Goal: Task Accomplishment & Management: Use online tool/utility

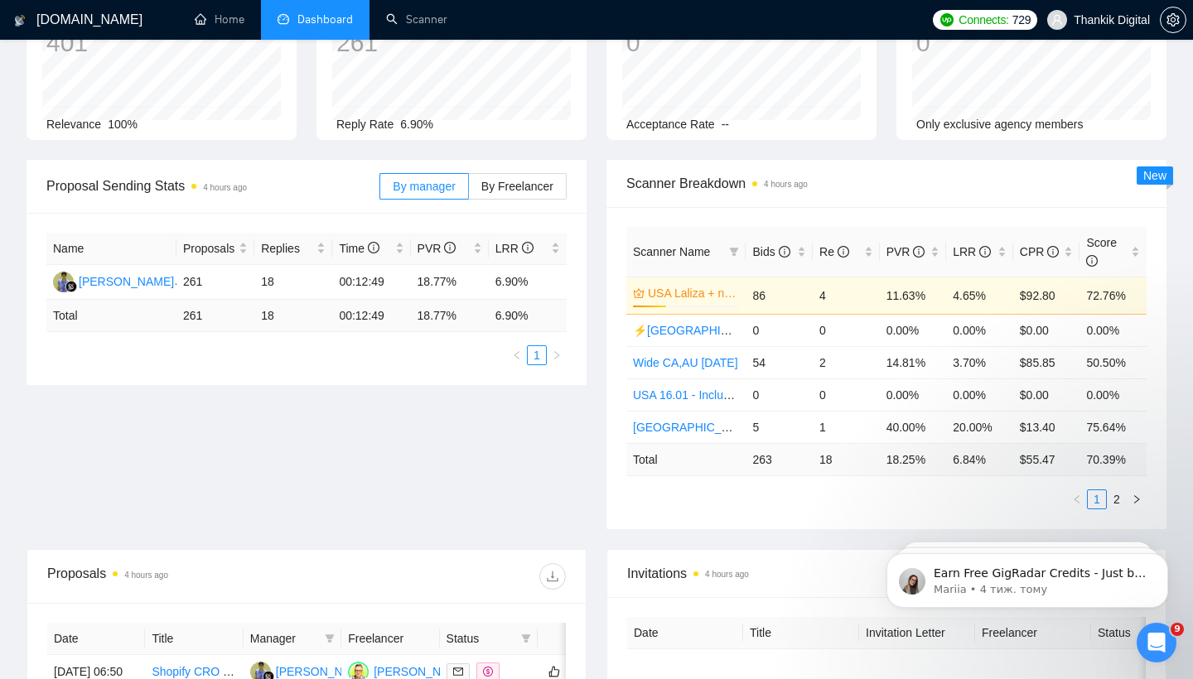
scroll to position [135, 0]
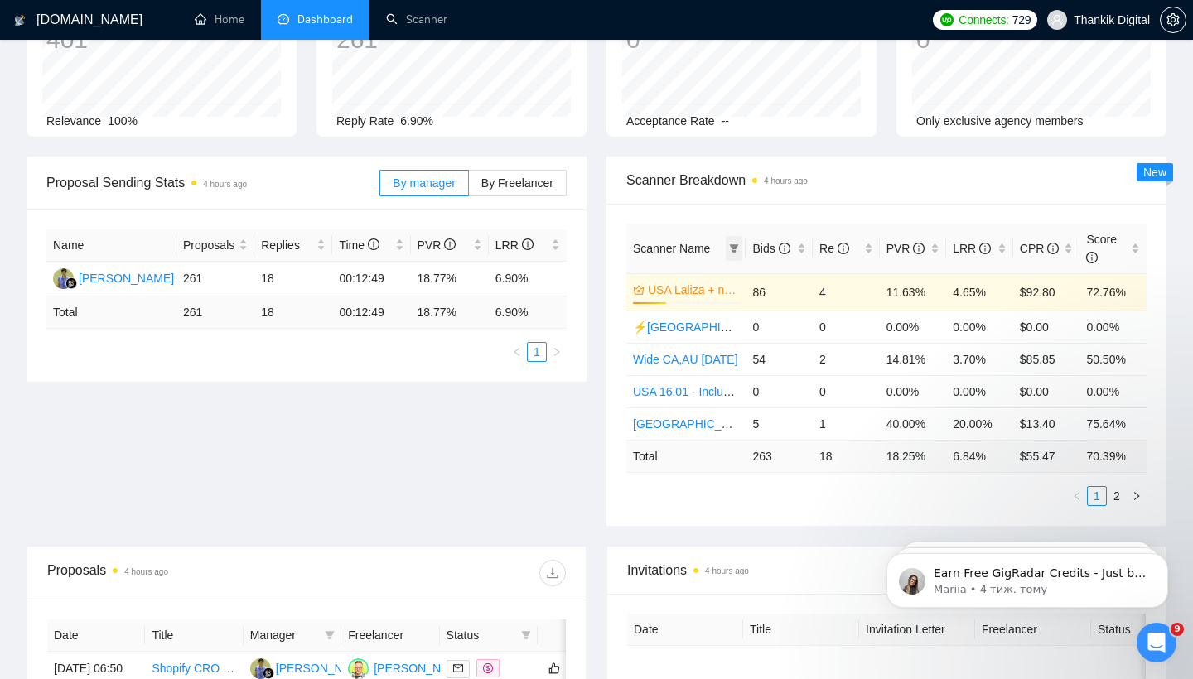
click at [729, 248] on icon "filter" at bounding box center [734, 248] width 10 height 10
click at [790, 205] on div "Scanner Name Bids Re PVR LRR CPR Score USA Laliza + new cover [[DATE]] 31% 86 4…" at bounding box center [886, 365] width 560 height 322
click at [423, 15] on link "Scanner" at bounding box center [416, 19] width 61 height 14
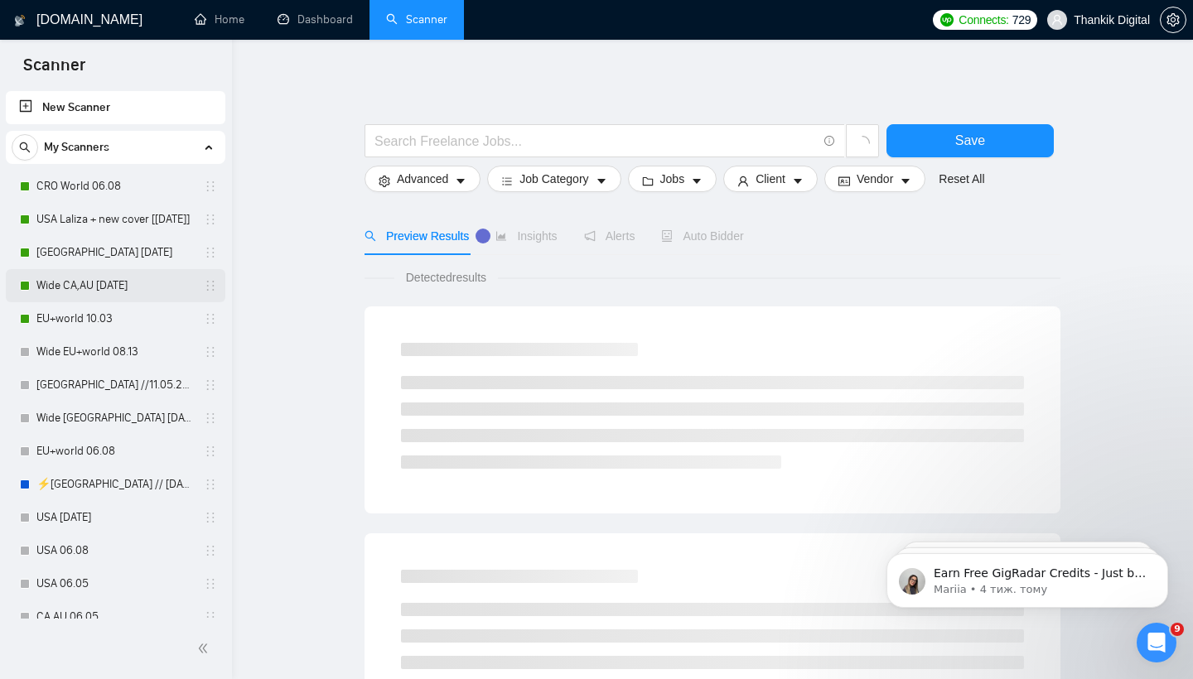
click at [123, 278] on link "Wide CA,AU [DATE]" at bounding box center [114, 285] width 157 height 33
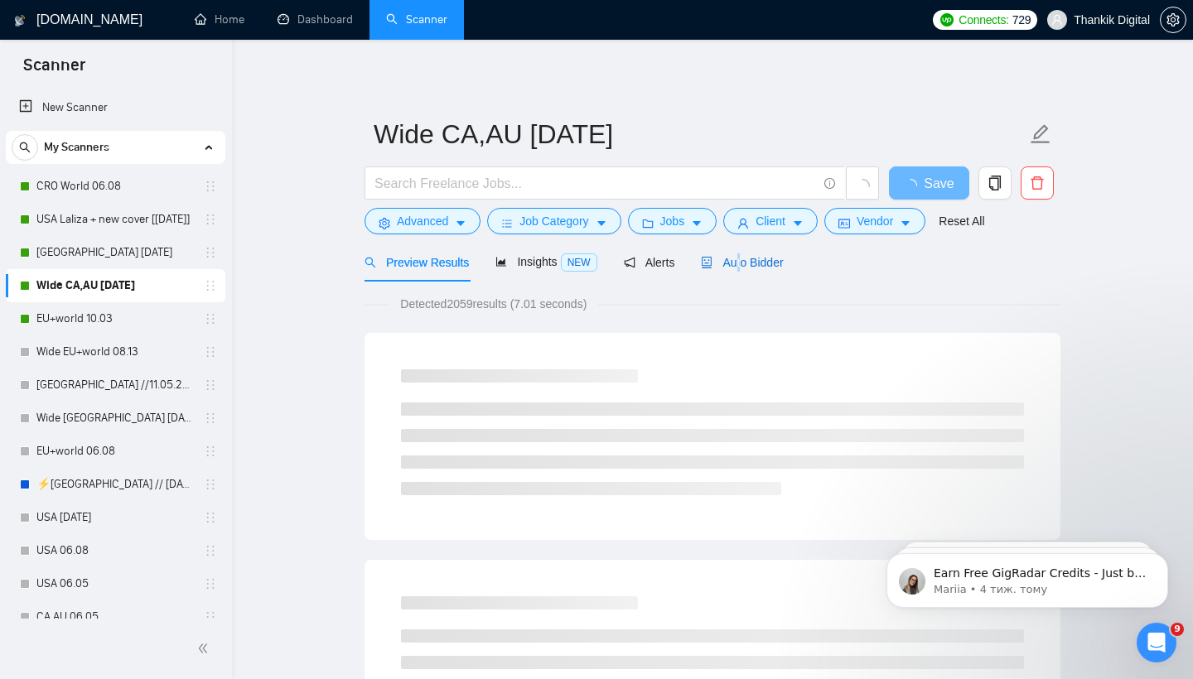
click at [743, 258] on span "Auto Bidder" at bounding box center [742, 262] width 82 height 13
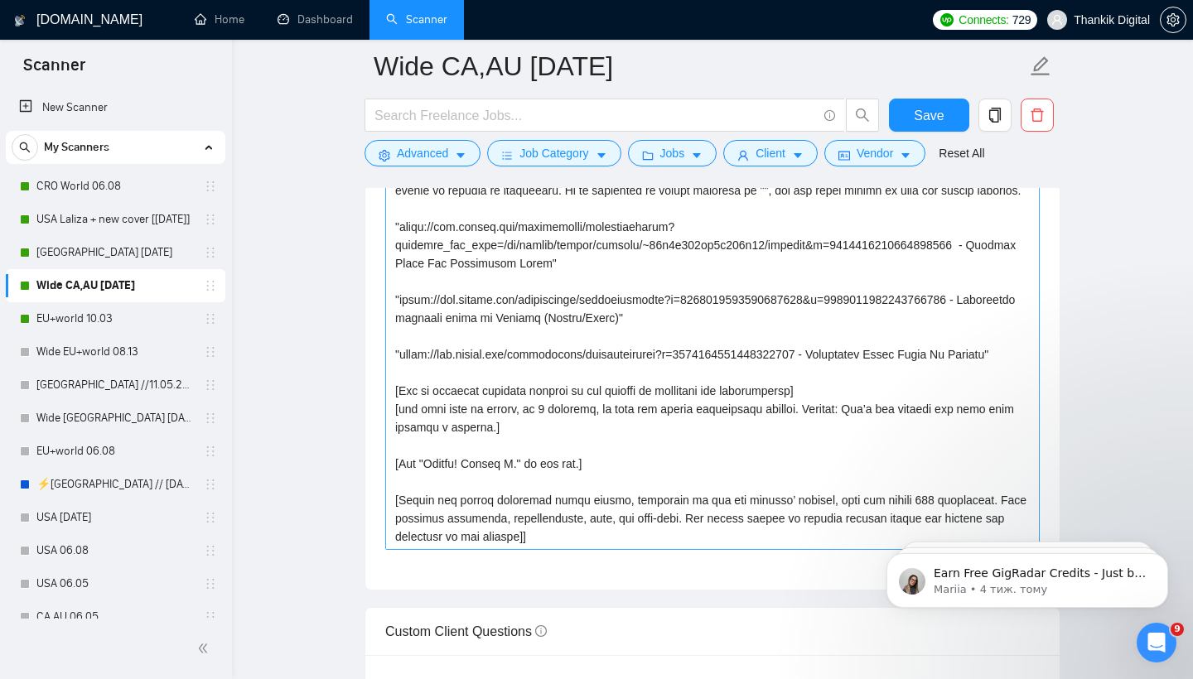
scroll to position [235, 0]
click at [558, 311] on textarea "Cover letter template:" at bounding box center [712, 363] width 654 height 373
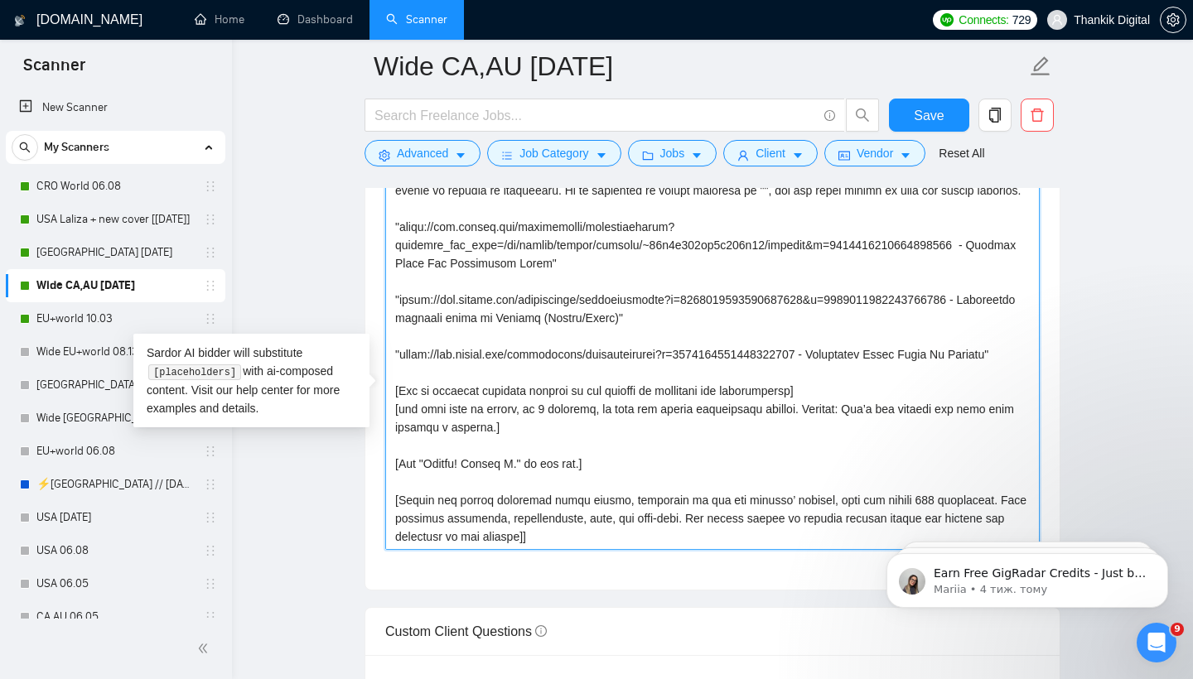
click at [595, 343] on textarea "Cover letter template:" at bounding box center [712, 363] width 654 height 373
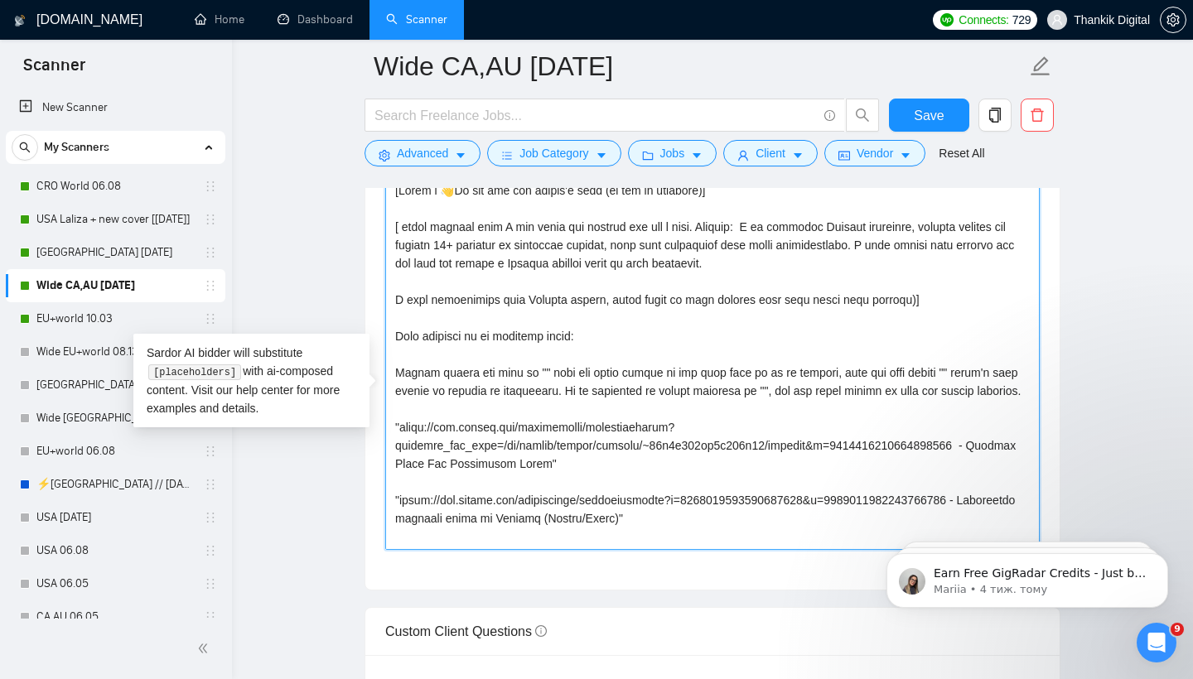
scroll to position [0, 0]
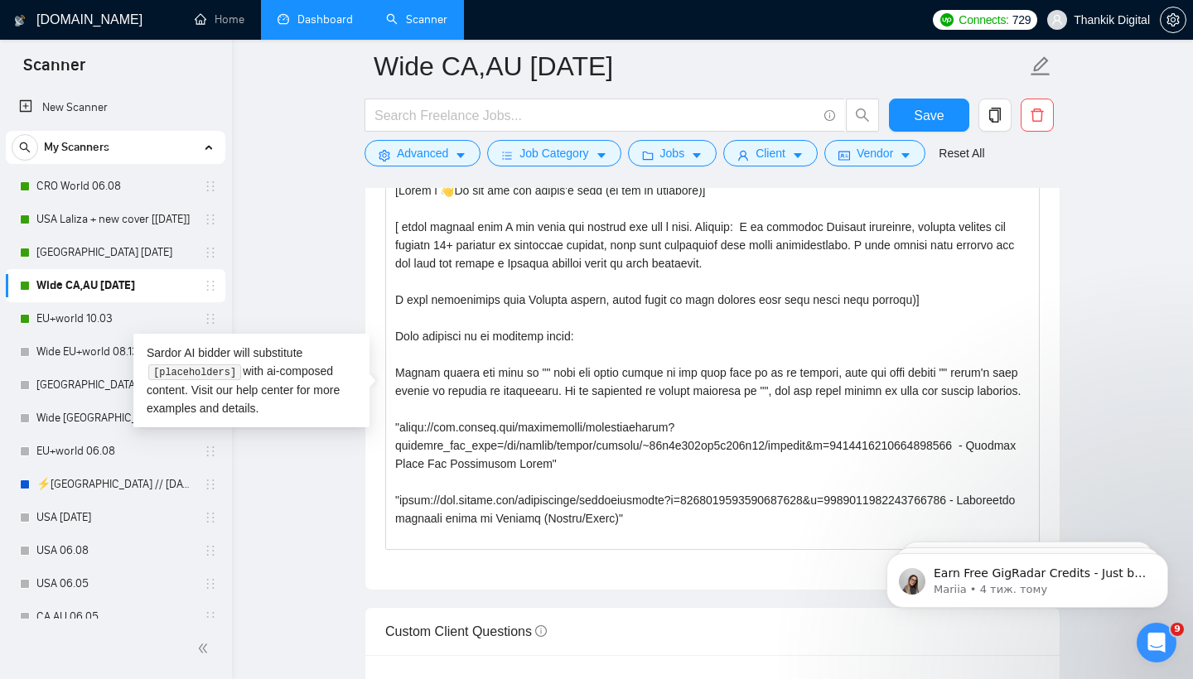
click at [330, 27] on link "Dashboard" at bounding box center [314, 19] width 75 height 14
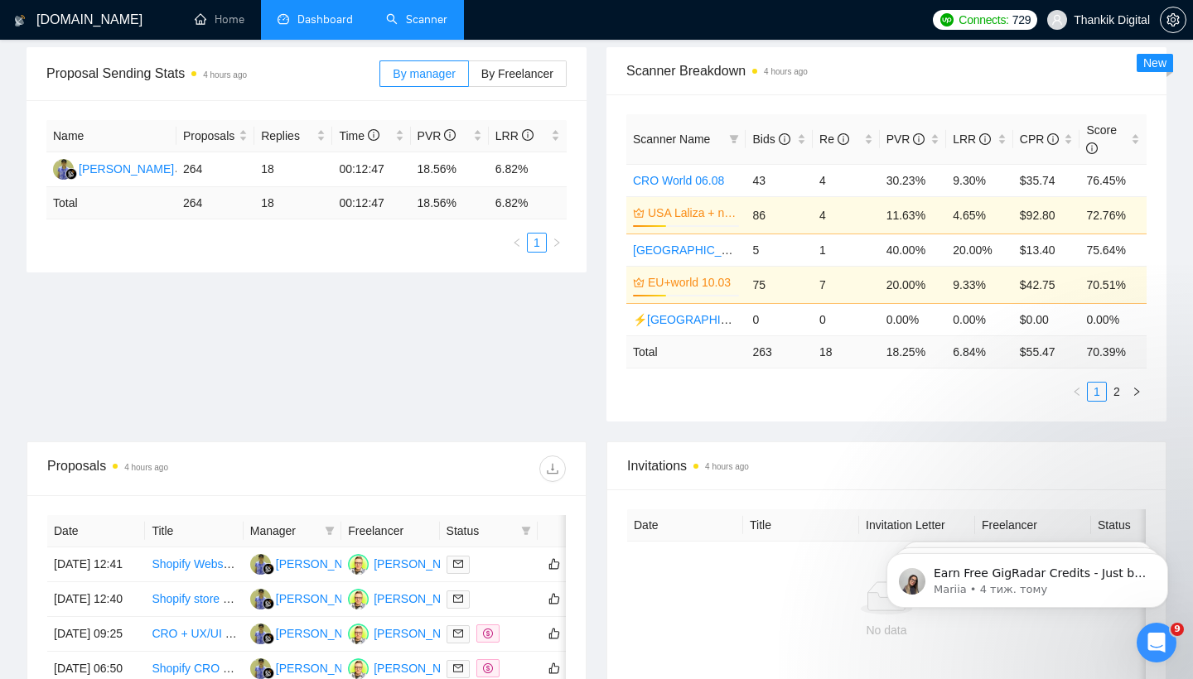
scroll to position [243, 0]
click at [723, 138] on div "Scanner Name" at bounding box center [686, 140] width 106 height 18
click at [730, 140] on icon "filter" at bounding box center [734, 140] width 10 height 10
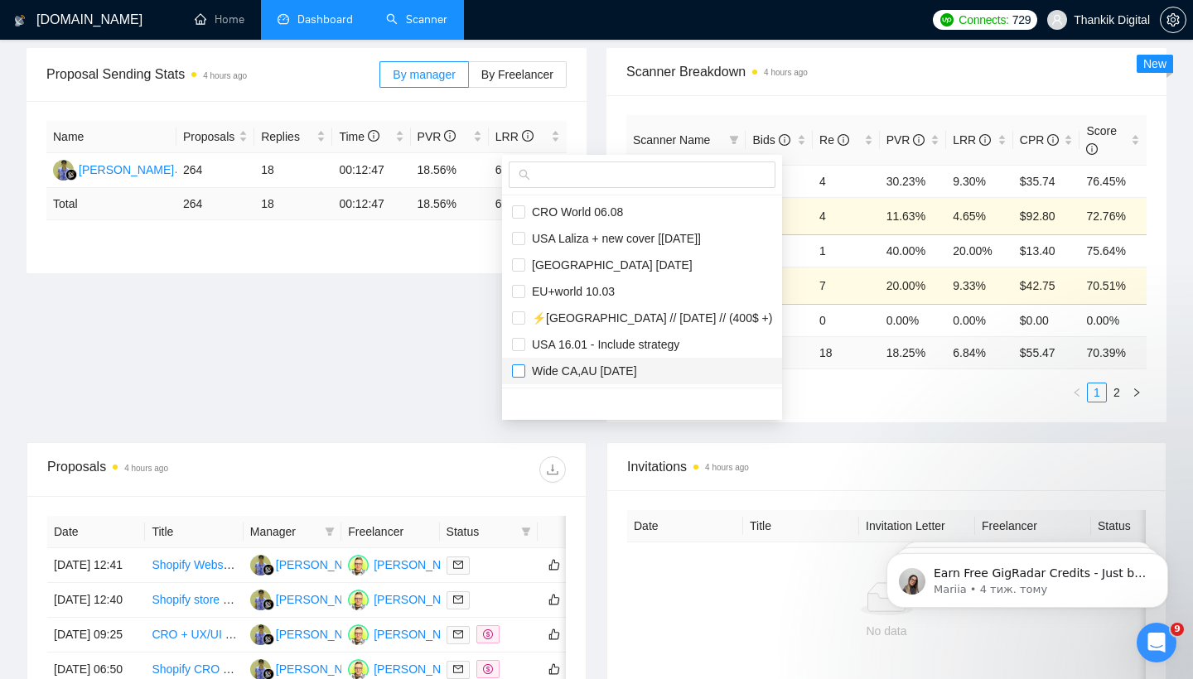
click at [521, 367] on input "checkbox" at bounding box center [518, 370] width 13 height 13
checkbox input "true"
click at [816, 404] on main "Team Dashboard [DATE] [DATE] Last 30 Days [DATE] [DATE] This Week Last Week Thi…" at bounding box center [597, 407] width 1140 height 1169
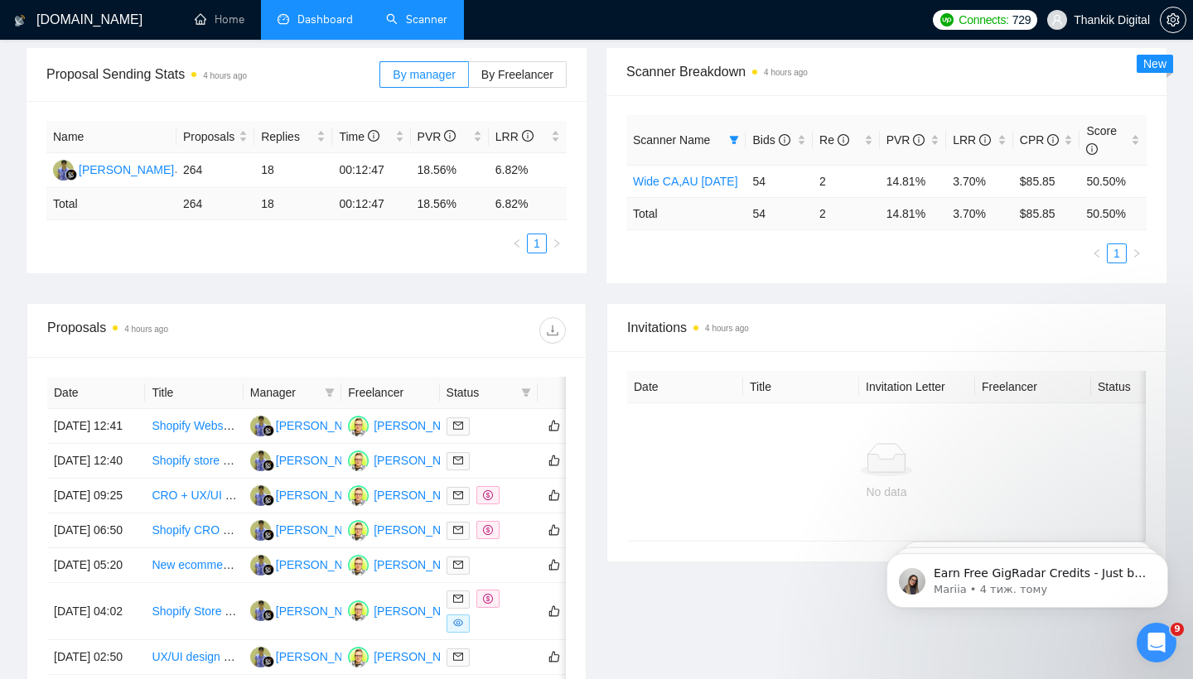
click at [405, 26] on link "Scanner" at bounding box center [416, 19] width 61 height 14
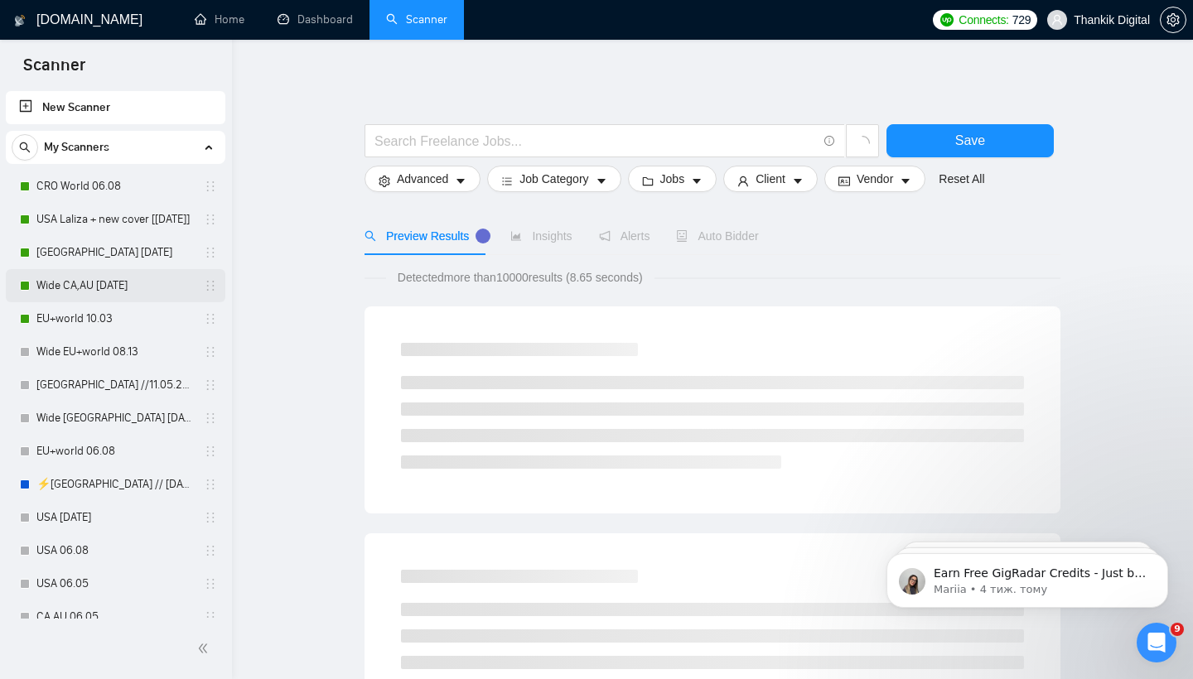
click at [104, 279] on link "Wide CA,AU [DATE]" at bounding box center [114, 285] width 157 height 33
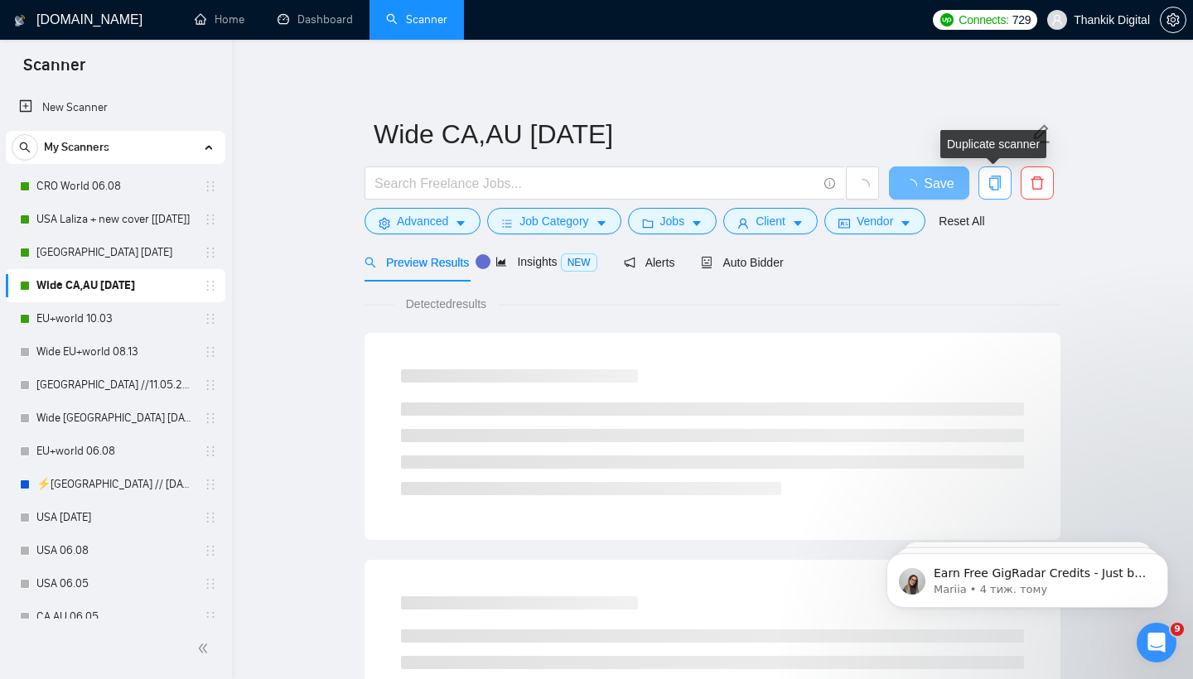
click at [994, 176] on icon "copy" at bounding box center [995, 183] width 12 height 15
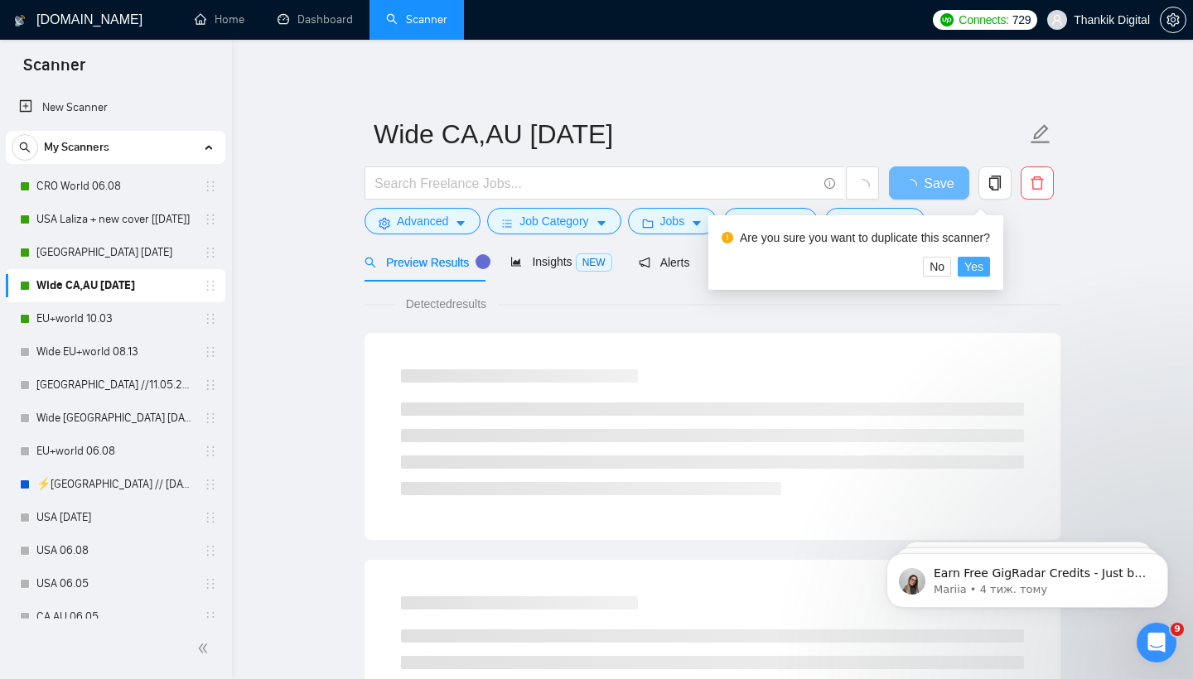
click at [983, 264] on span "Yes" at bounding box center [973, 267] width 19 height 18
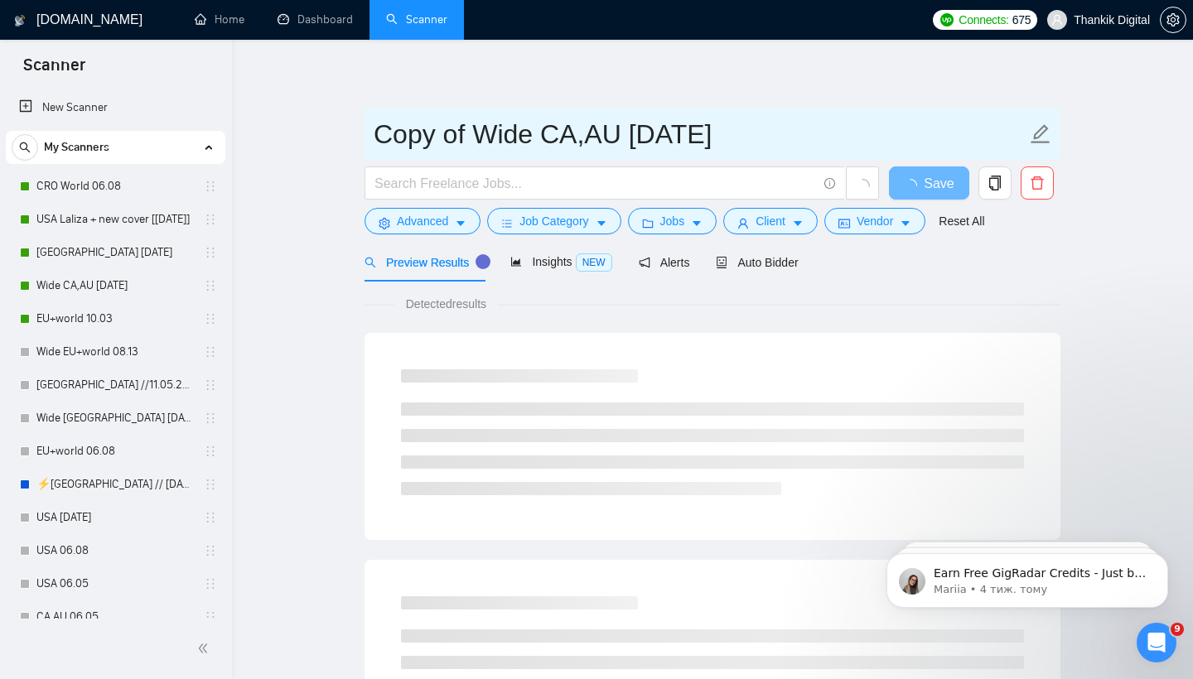
click at [770, 137] on input "Copy of Wide CA,AU [DATE]" at bounding box center [700, 133] width 653 height 41
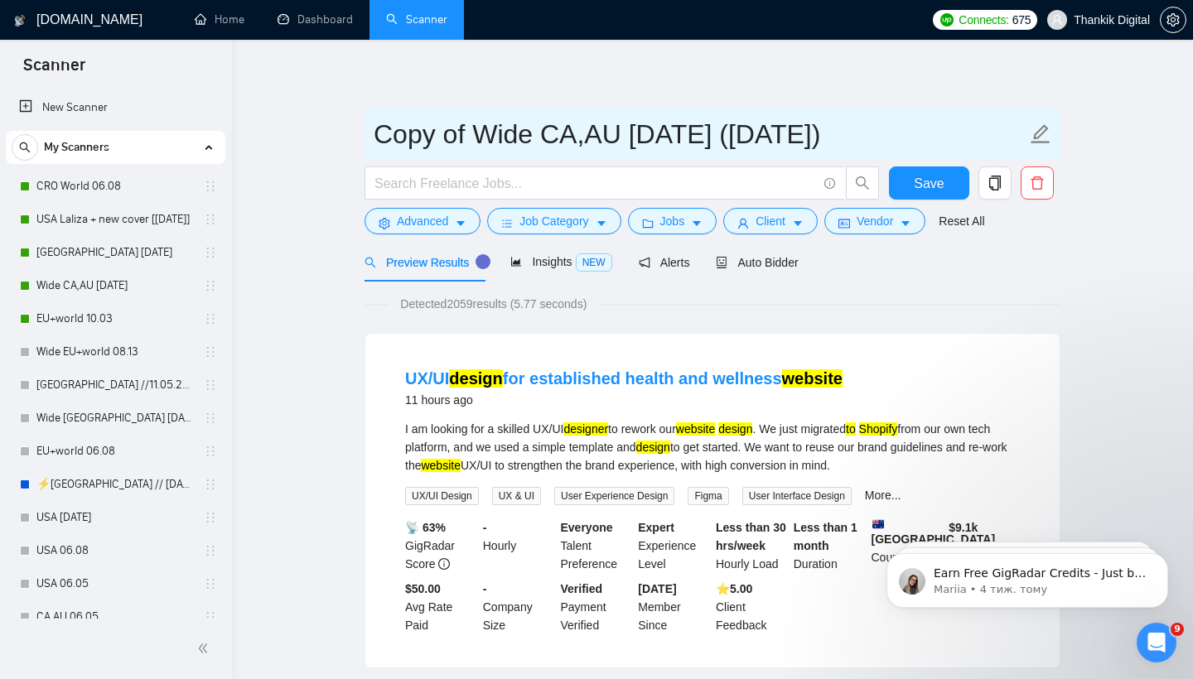
type input "Copy of Wide CA,AU [DATE] ([DATE])"
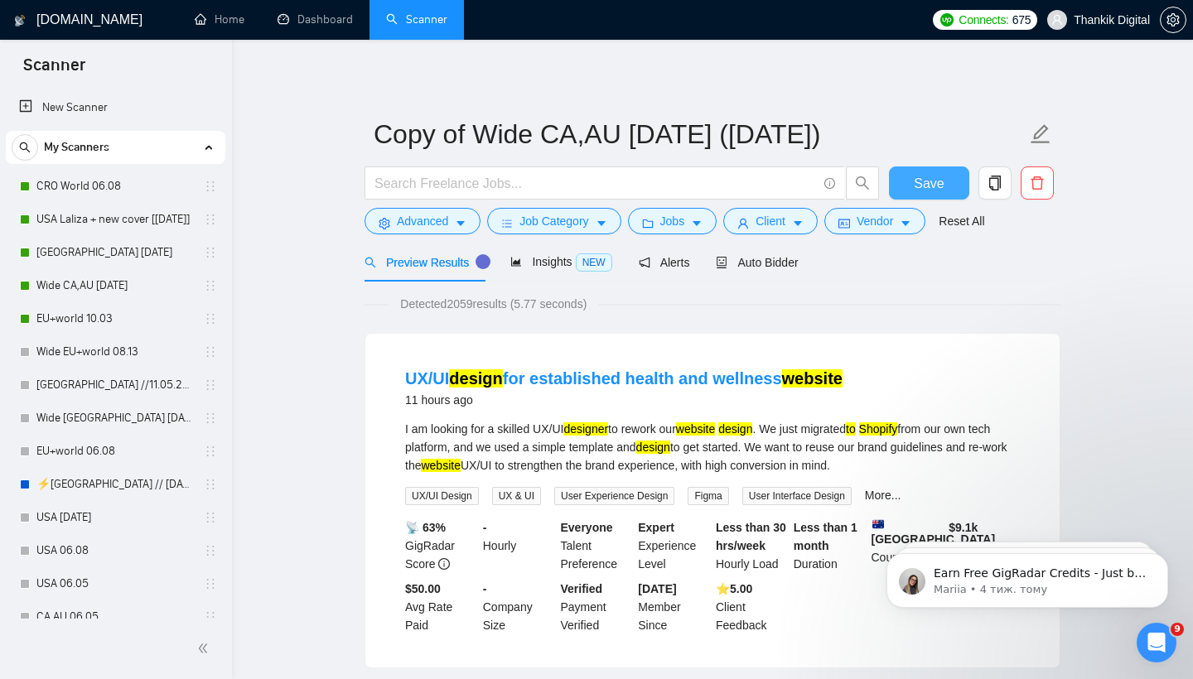
click at [928, 185] on span "Save" at bounding box center [929, 183] width 30 height 21
click at [104, 286] on link "Wide CA,AU [DATE]" at bounding box center [114, 285] width 157 height 33
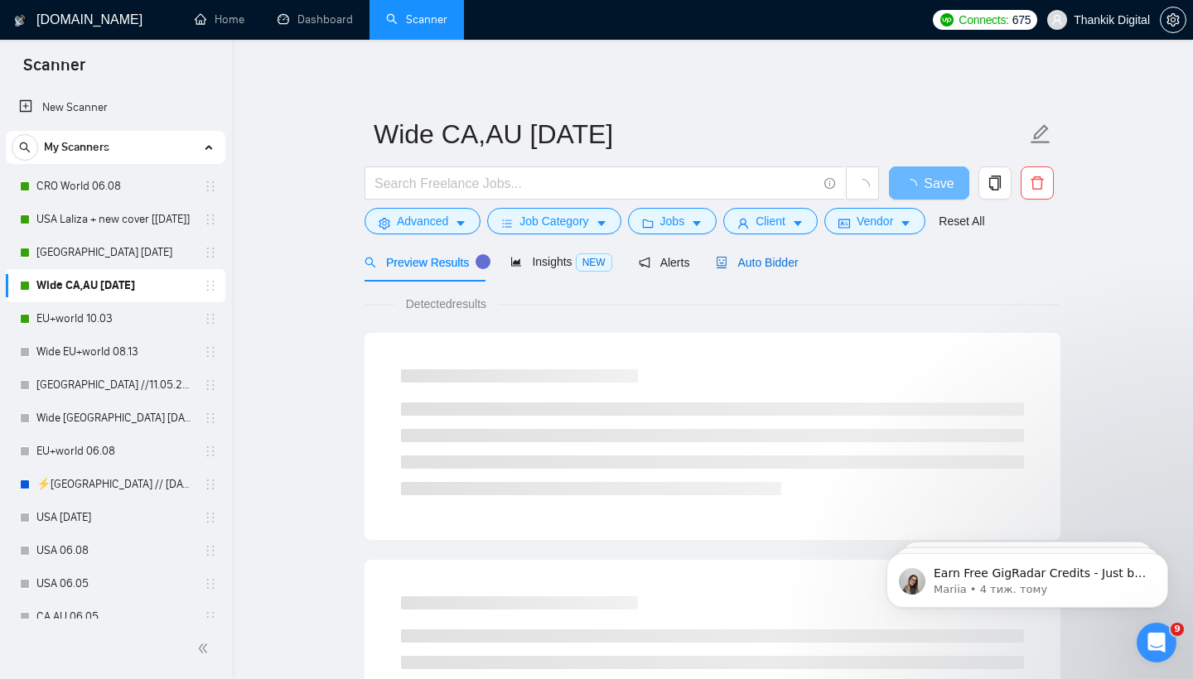
click at [740, 260] on span "Auto Bidder" at bounding box center [757, 262] width 82 height 13
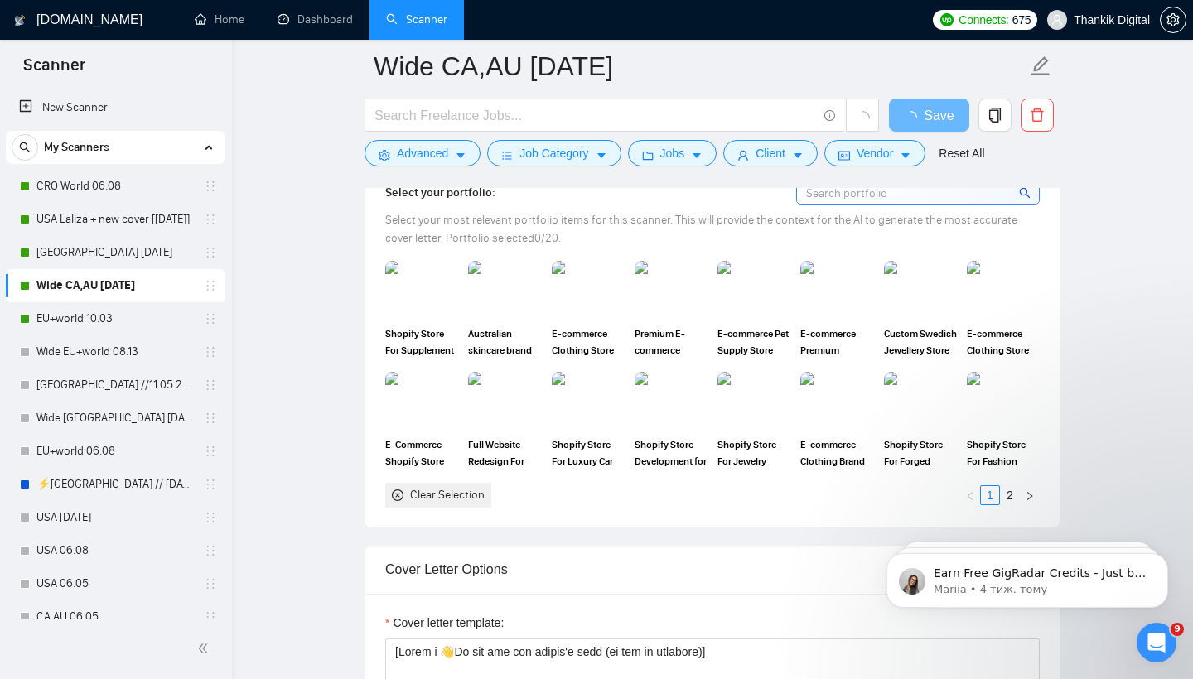
scroll to position [1698, 0]
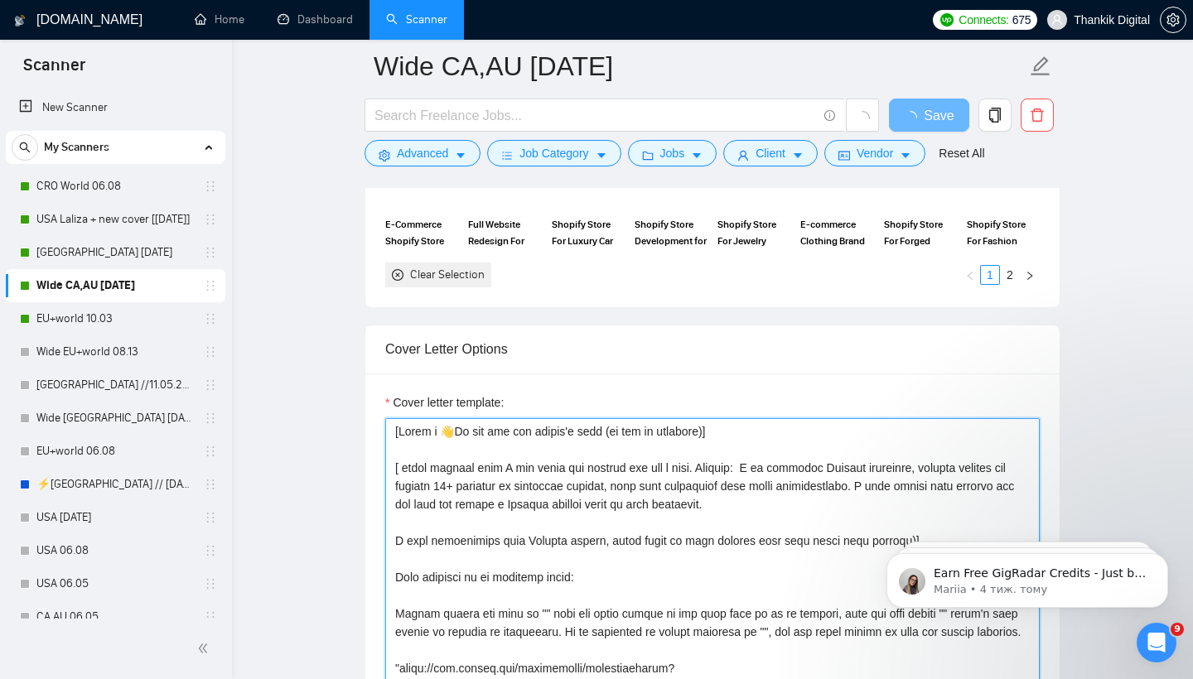
click at [559, 458] on textarea "Cover letter template:" at bounding box center [712, 604] width 654 height 373
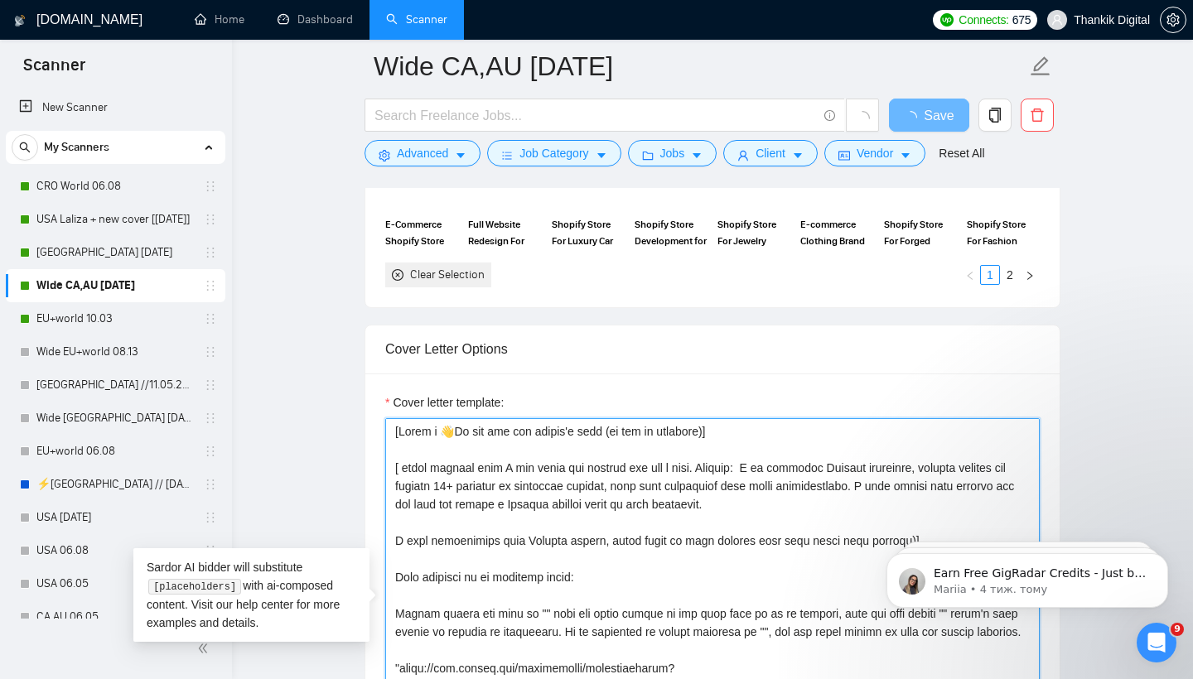
paste textarea "[ write briefly that I can solve his problem and add a hook. Example: I saw you…"
type textarea "[Lorem i 👋Do sit ame con adipis'e sedd (ei tem in utlabore)] [ etdol magnaal en…"
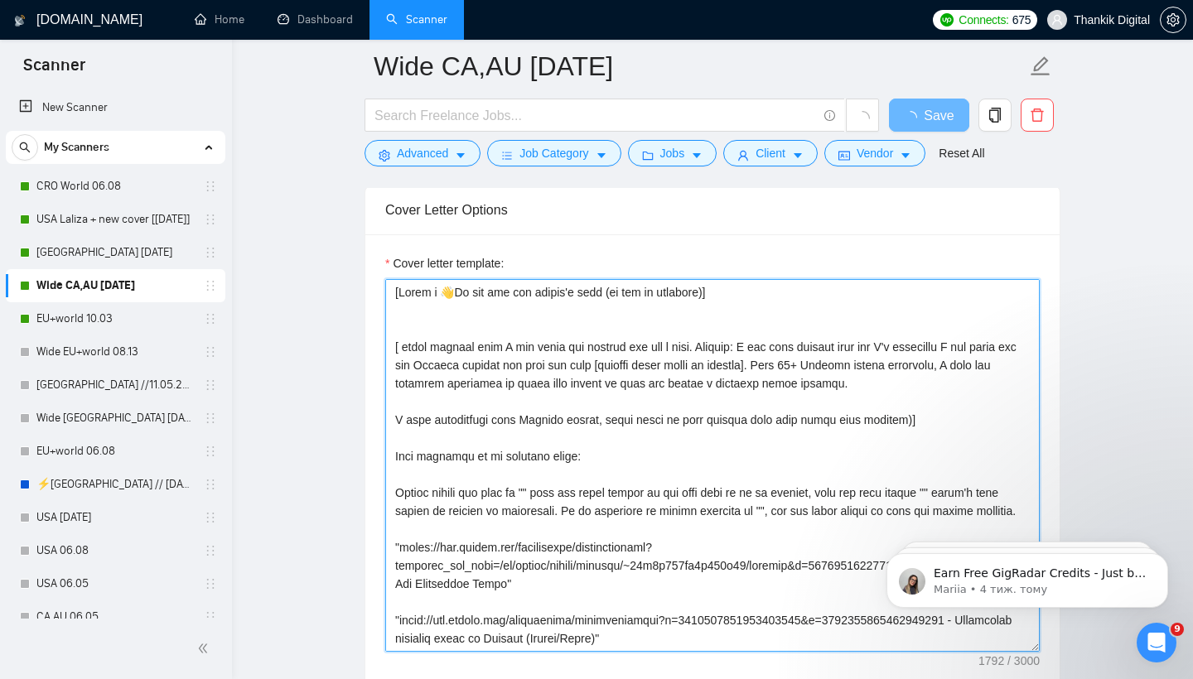
scroll to position [1837, 0]
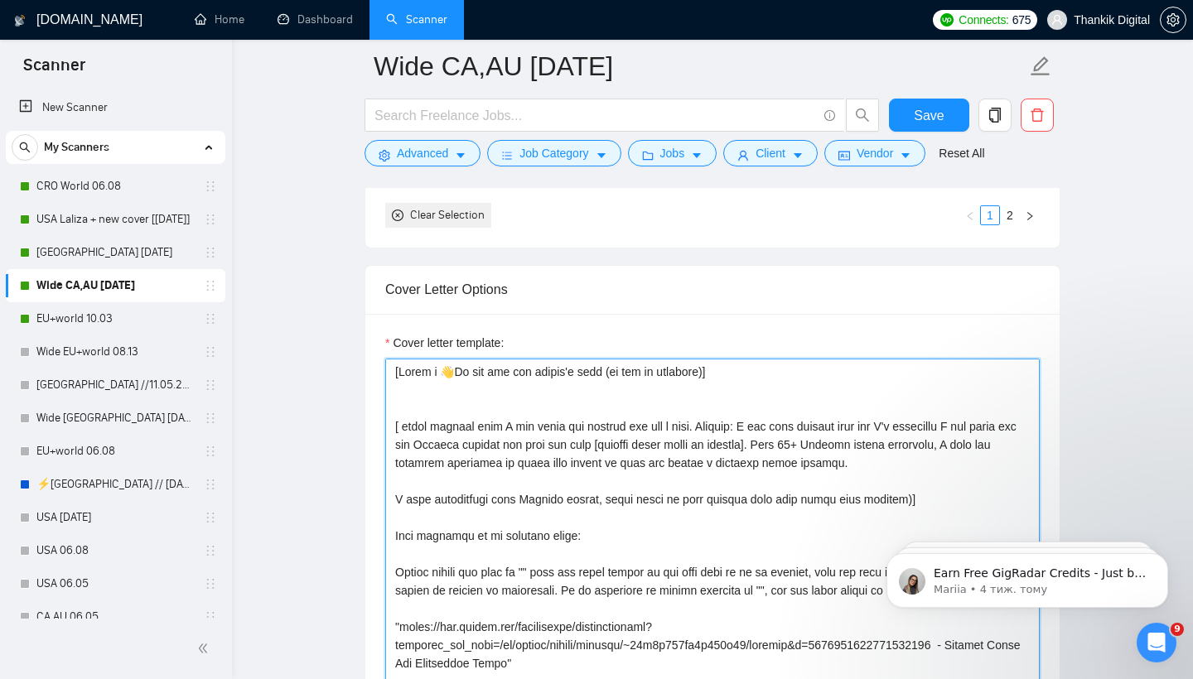
click at [403, 459] on textarea "Cover letter template:" at bounding box center [712, 545] width 654 height 373
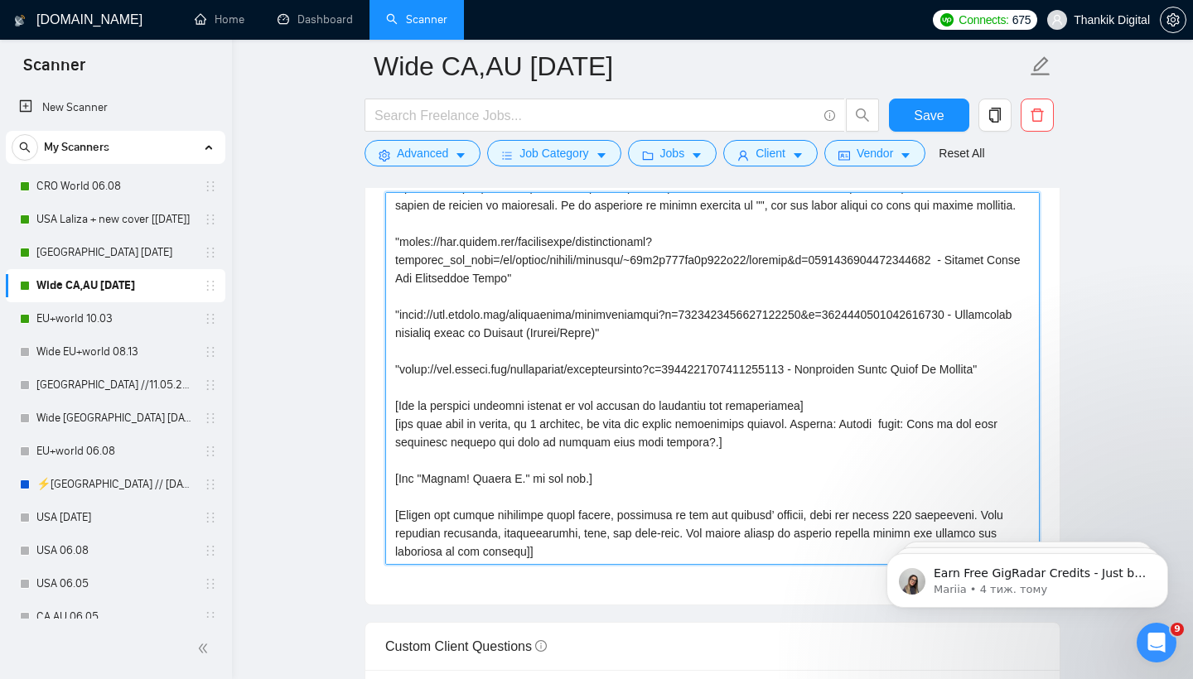
scroll to position [2004, 0]
click at [730, 438] on textarea "Cover letter template:" at bounding box center [712, 377] width 654 height 373
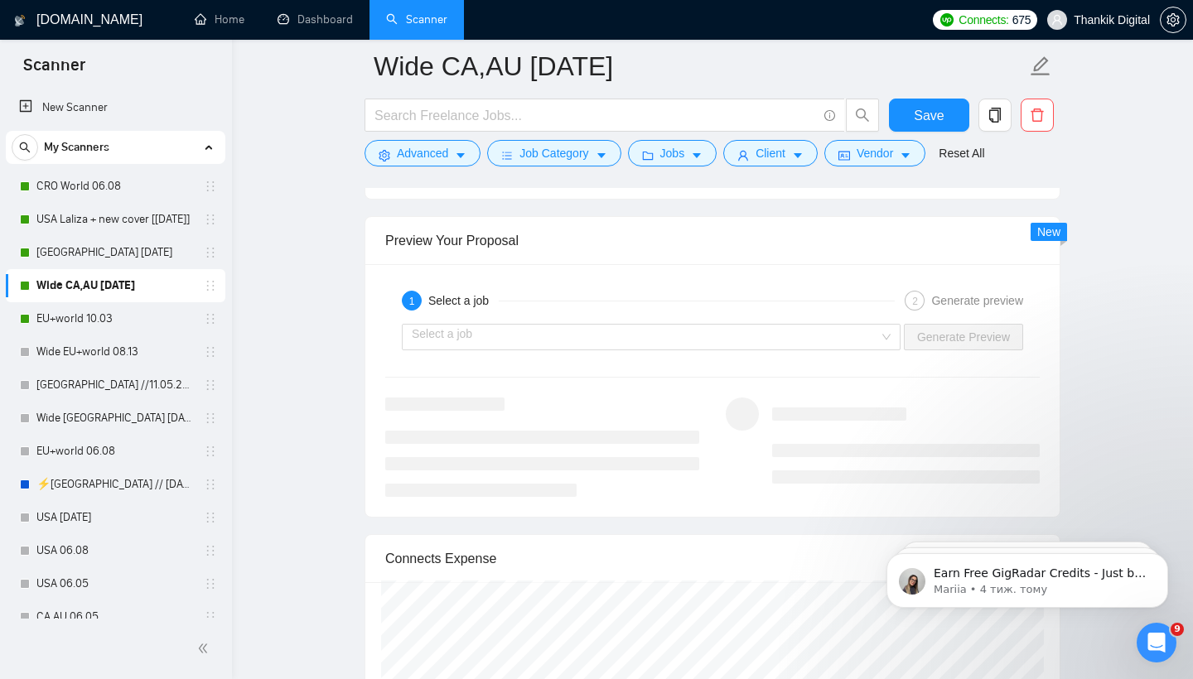
scroll to position [3252, 0]
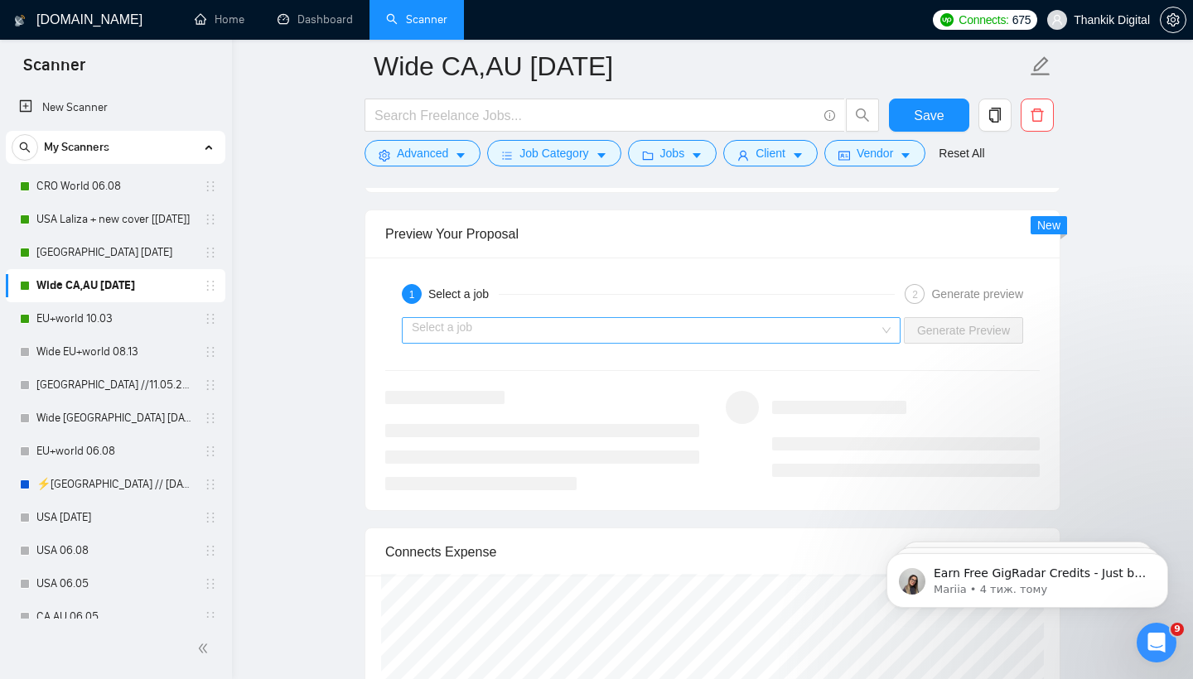
click at [881, 344] on div "Select a job" at bounding box center [651, 330] width 499 height 27
type textarea "[Lorem i 👋Do sit ame con adipis'e sedd (ei tem in utlabore)] [etdol magnaal eni…"
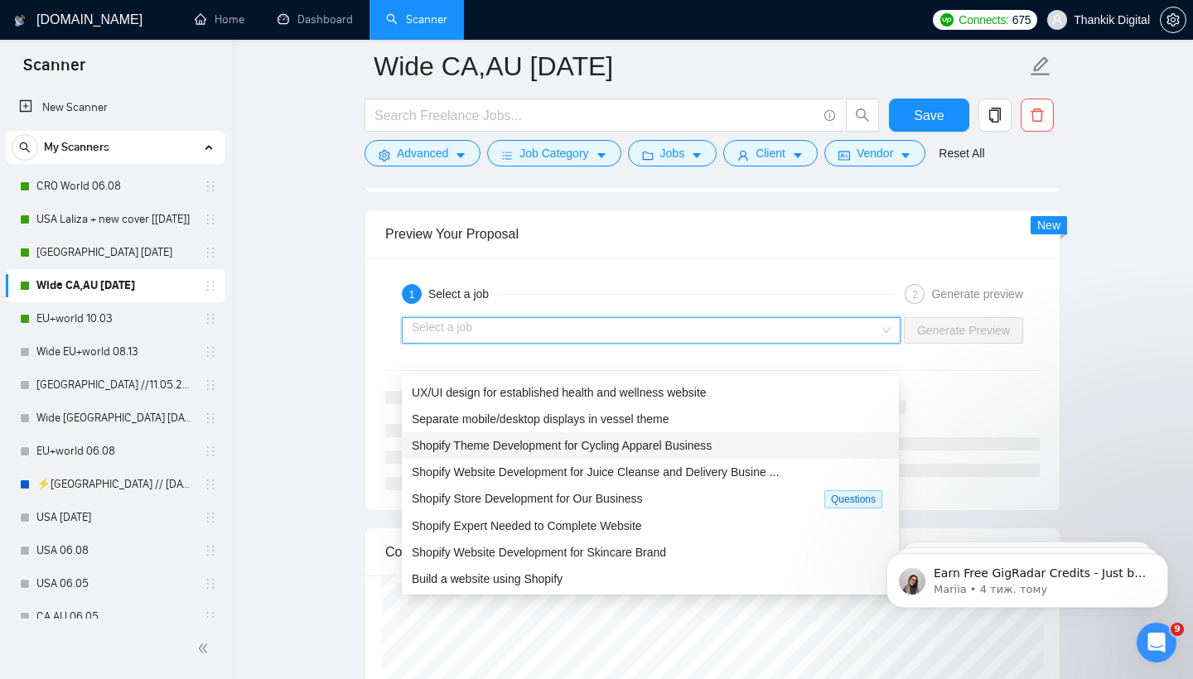
click at [711, 451] on span "Shopify Theme Development for Cycling Apparel Business" at bounding box center [562, 445] width 300 height 13
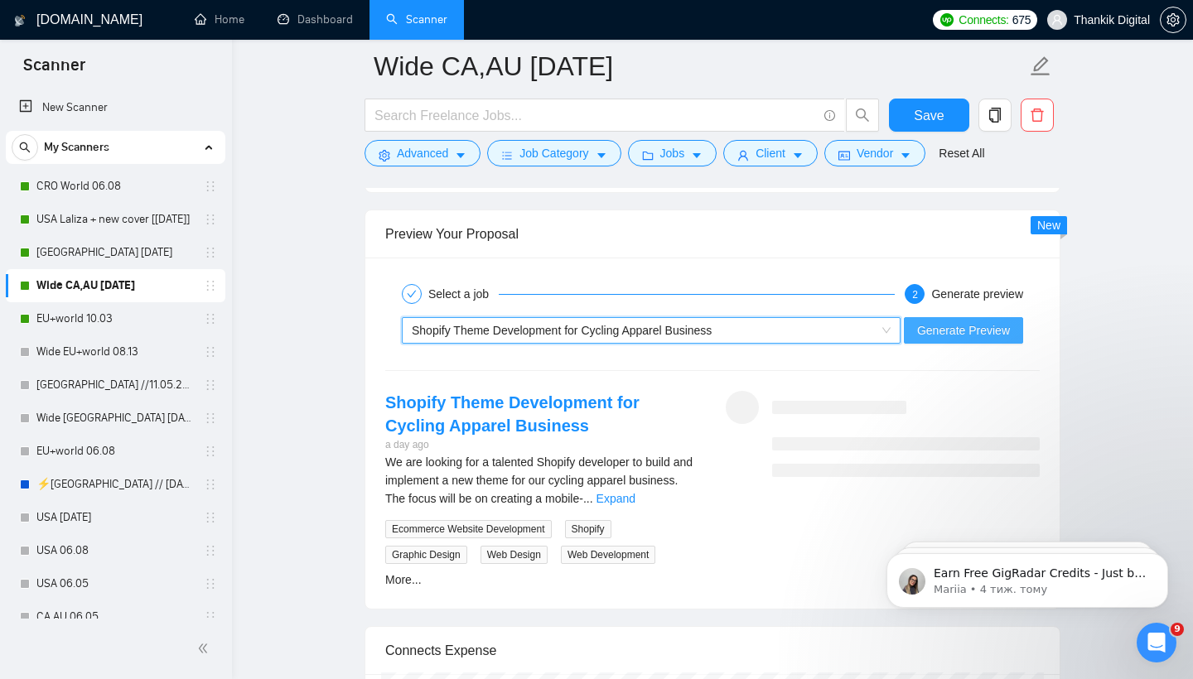
click at [955, 340] on span "Generate Preview" at bounding box center [963, 330] width 93 height 18
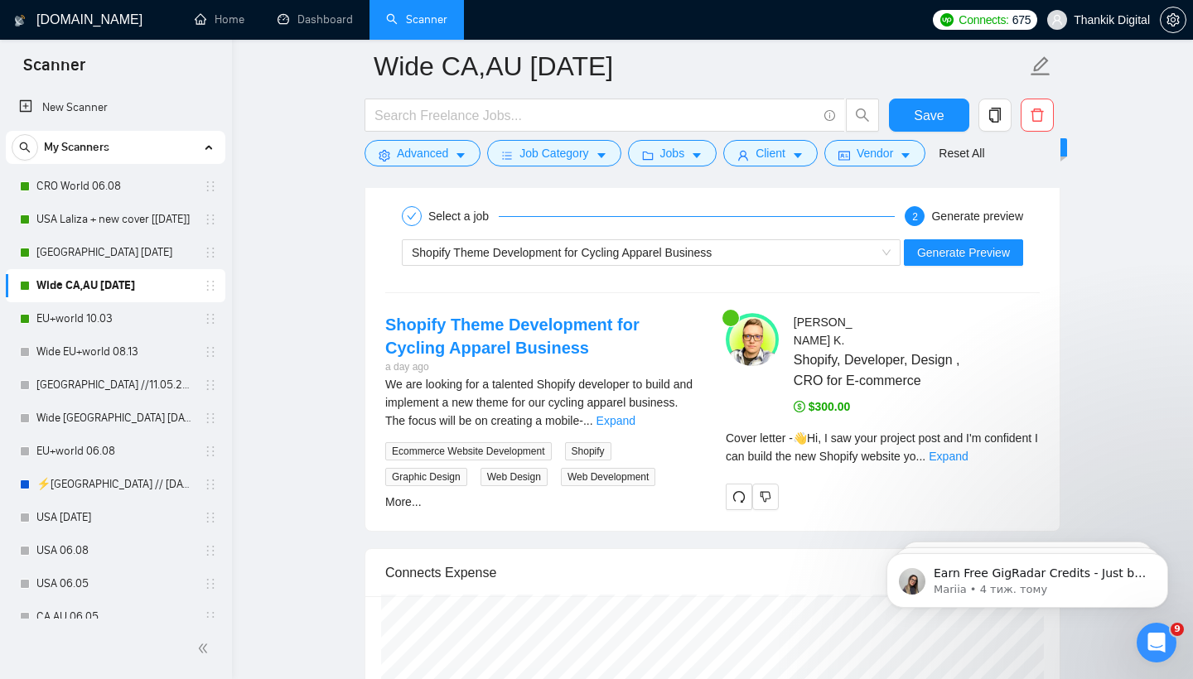
scroll to position [3407, 0]
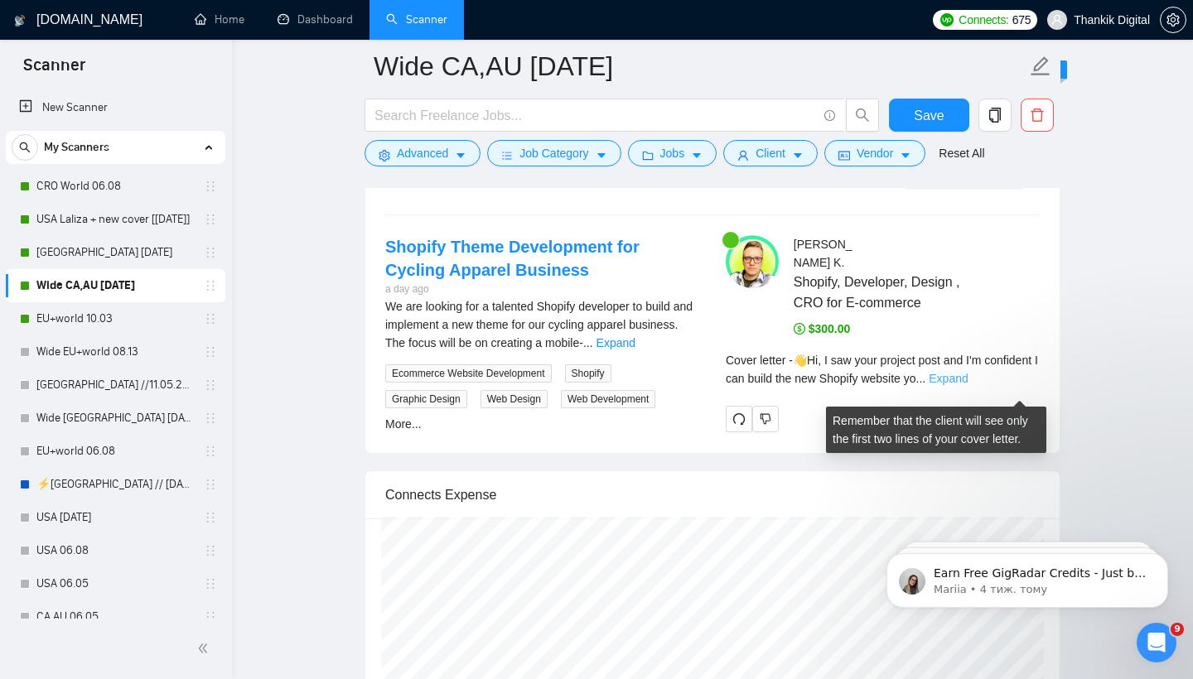
click at [967, 385] on link "Expand" at bounding box center [947, 378] width 39 height 13
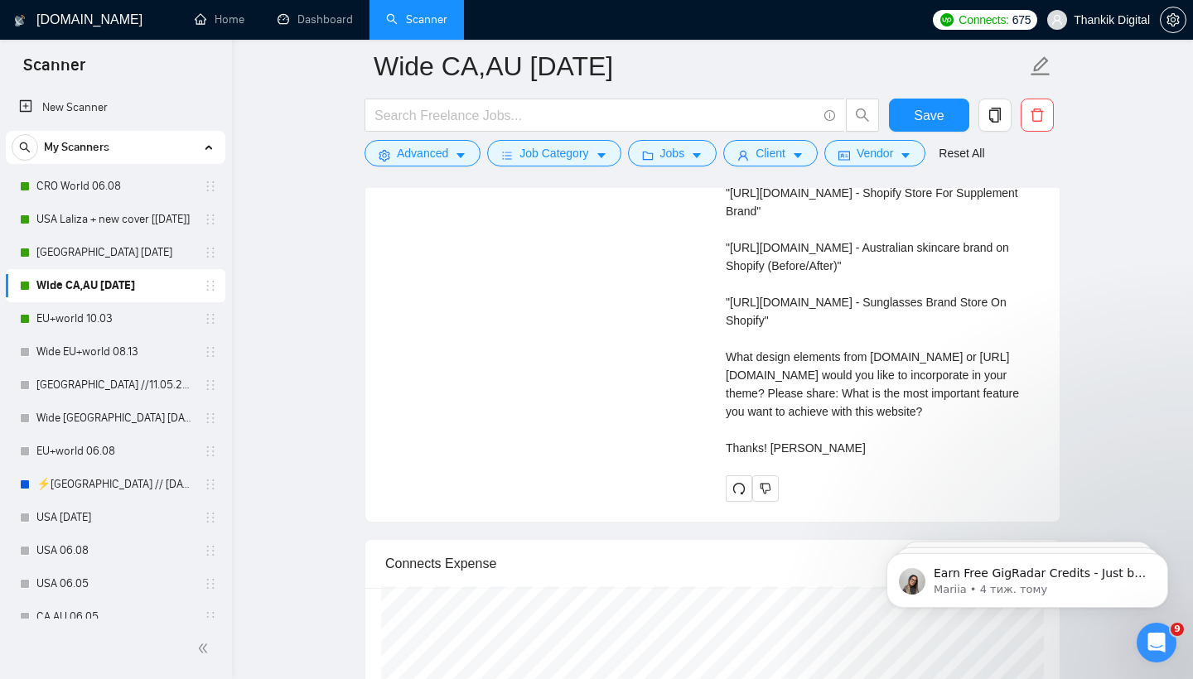
scroll to position [3789, 0]
drag, startPoint x: 769, startPoint y: 463, endPoint x: 936, endPoint y: 486, distance: 168.9
click at [937, 456] on div "Cover letter 👋Hi, I saw your project post and I'm confident I can build the new…" at bounding box center [883, 220] width 314 height 474
copy div "lease share: What is the most important feature you want to achieve with this w…"
click at [909, 118] on button "Save" at bounding box center [929, 115] width 80 height 33
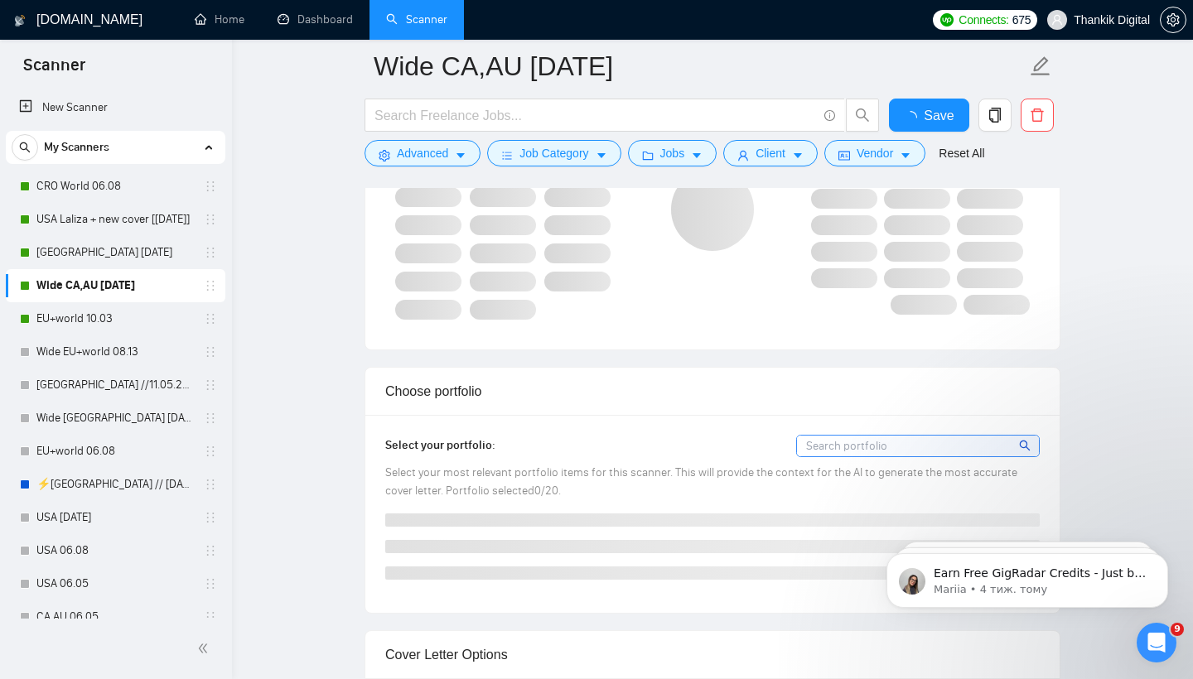
scroll to position [0, 0]
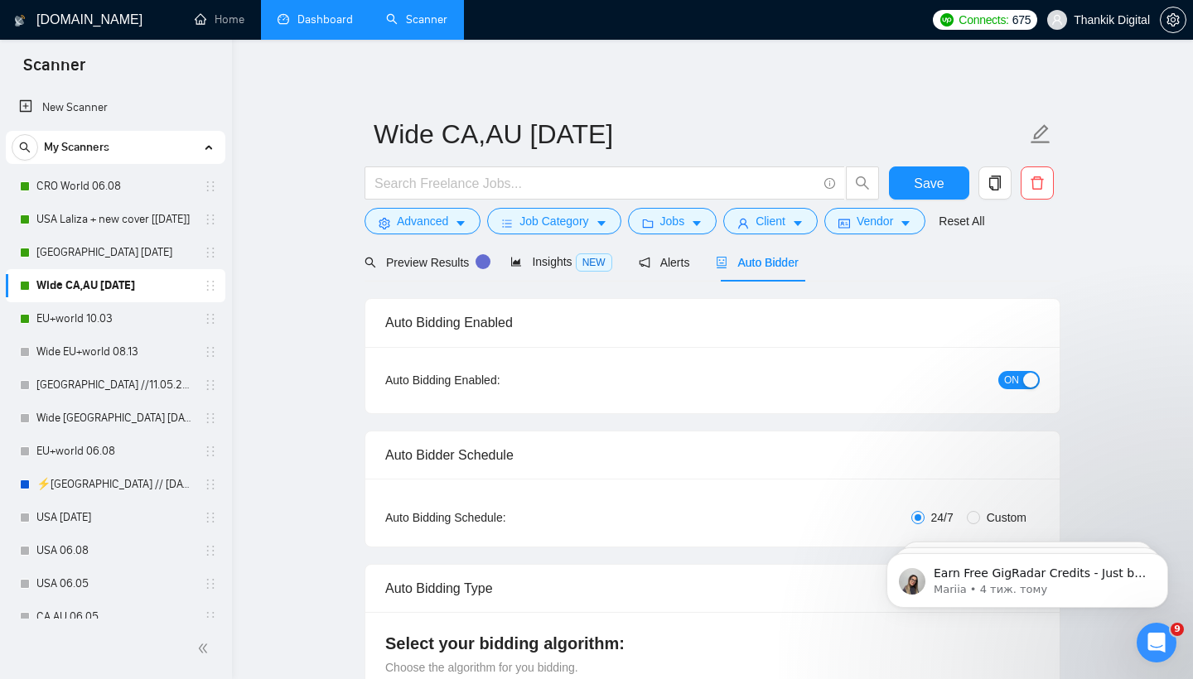
click at [319, 17] on link "Dashboard" at bounding box center [314, 19] width 75 height 14
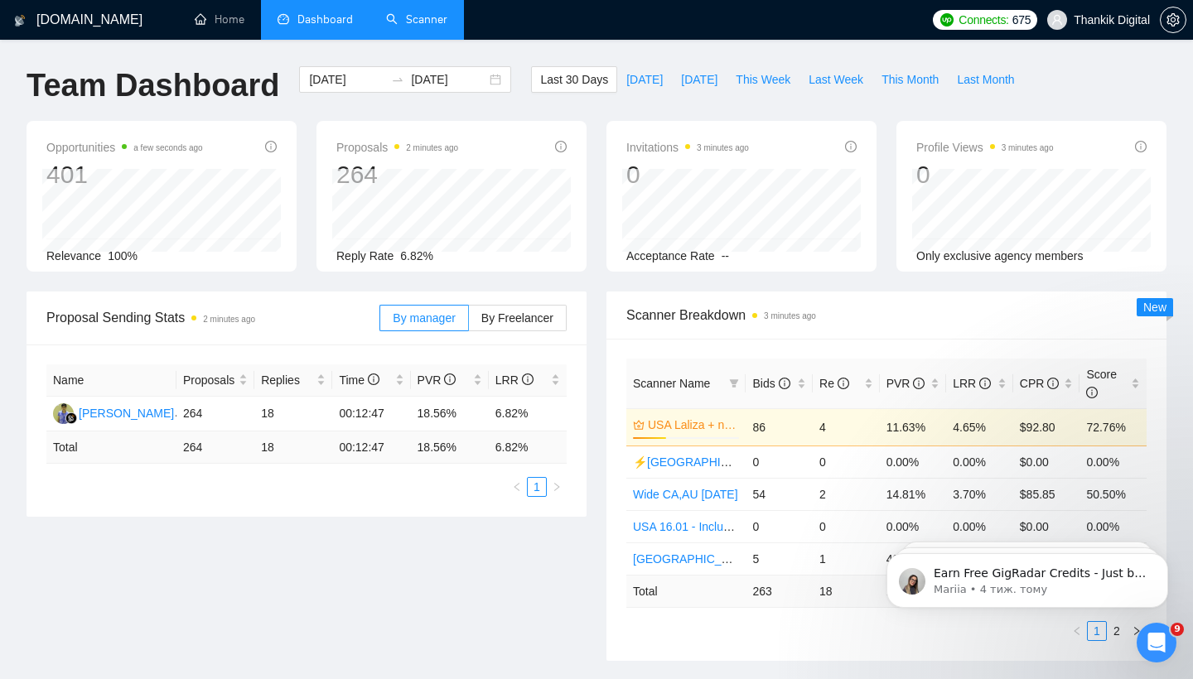
click at [416, 20] on link "Scanner" at bounding box center [416, 19] width 61 height 14
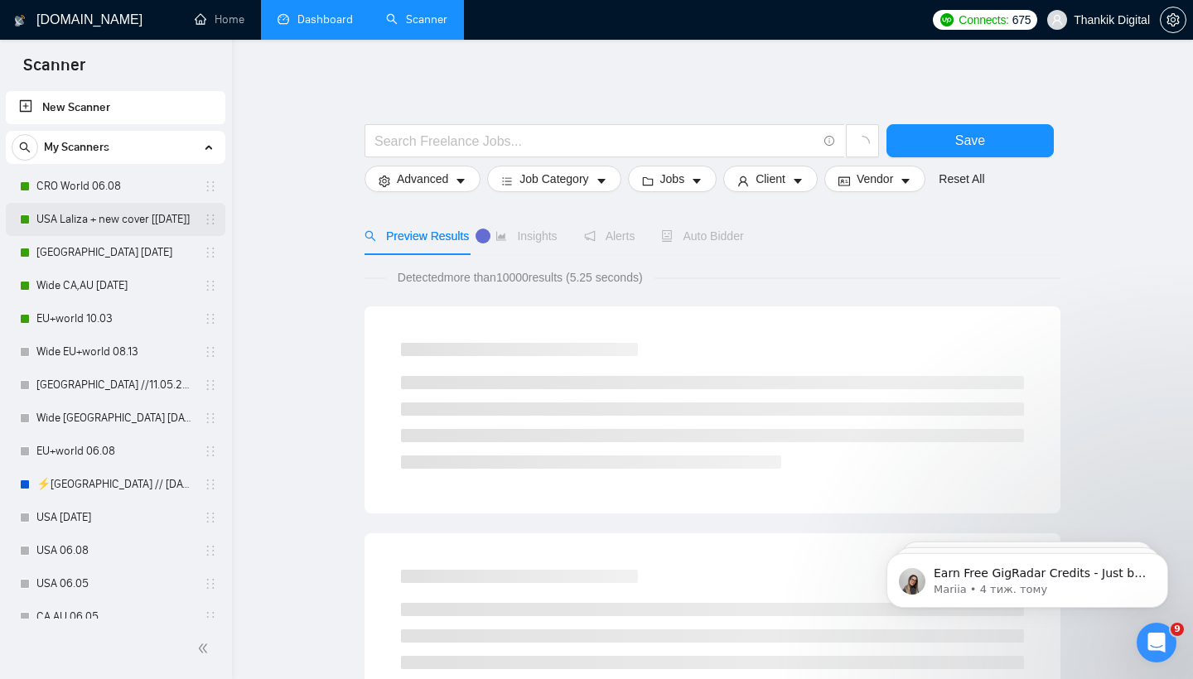
click at [123, 214] on link "USA Laliza + new cover [[DATE]]" at bounding box center [114, 219] width 157 height 33
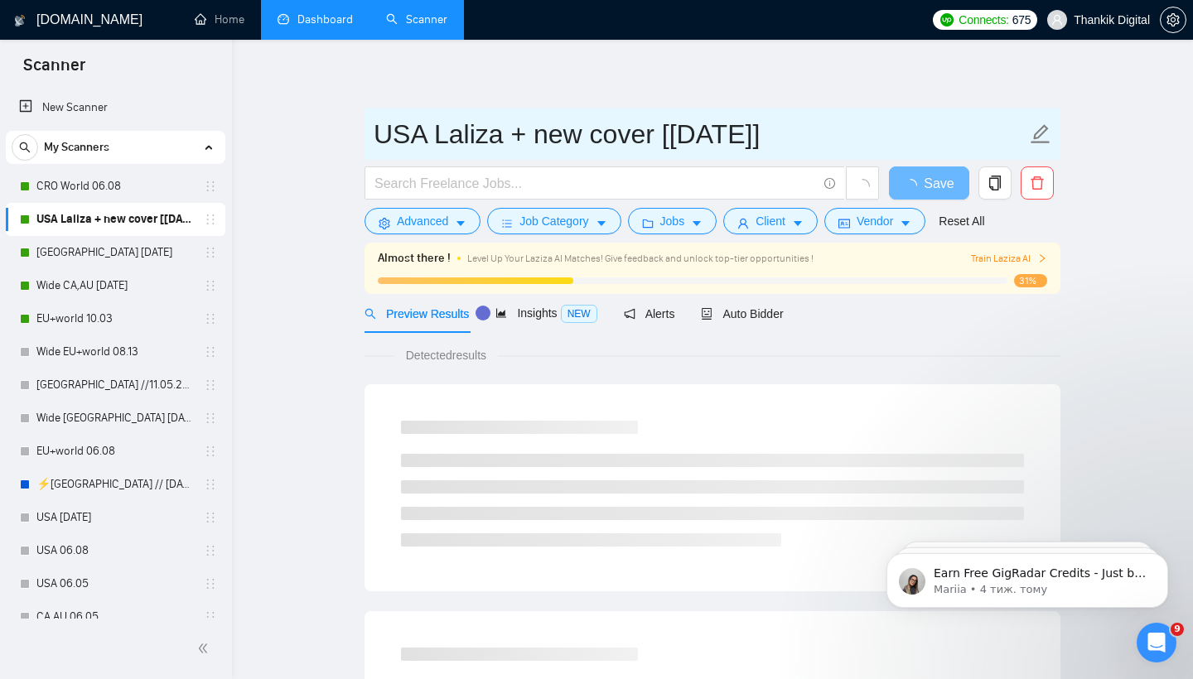
click at [809, 130] on input "USA Laliza + new cover [[DATE]]" at bounding box center [700, 133] width 653 height 41
click at [822, 133] on input "USA Laliza + new cover [[DATE]]" at bounding box center [700, 133] width 653 height 41
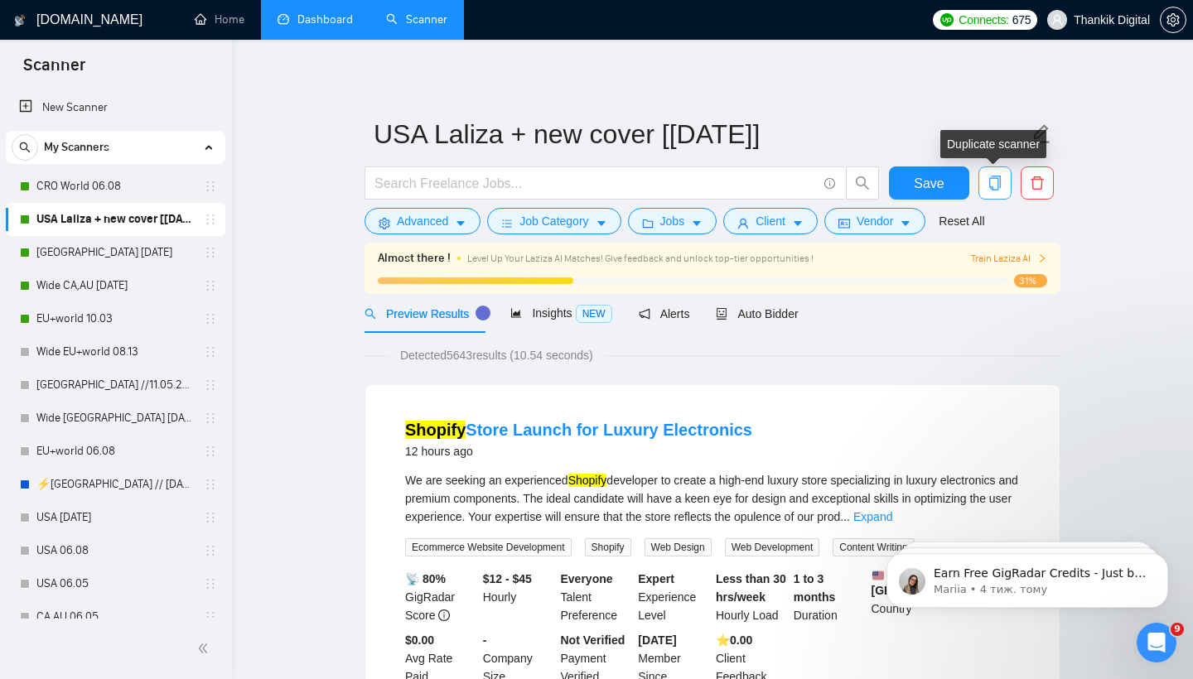
click at [993, 178] on icon "copy" at bounding box center [995, 183] width 12 height 15
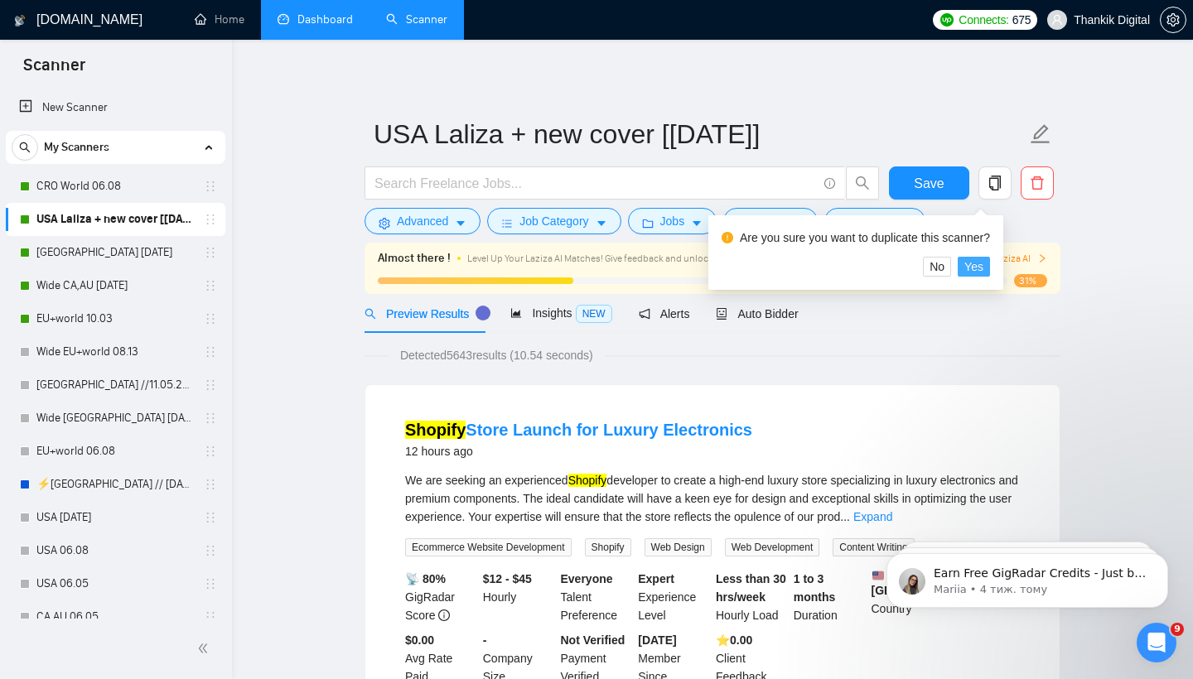
click at [981, 265] on span "Yes" at bounding box center [973, 267] width 19 height 18
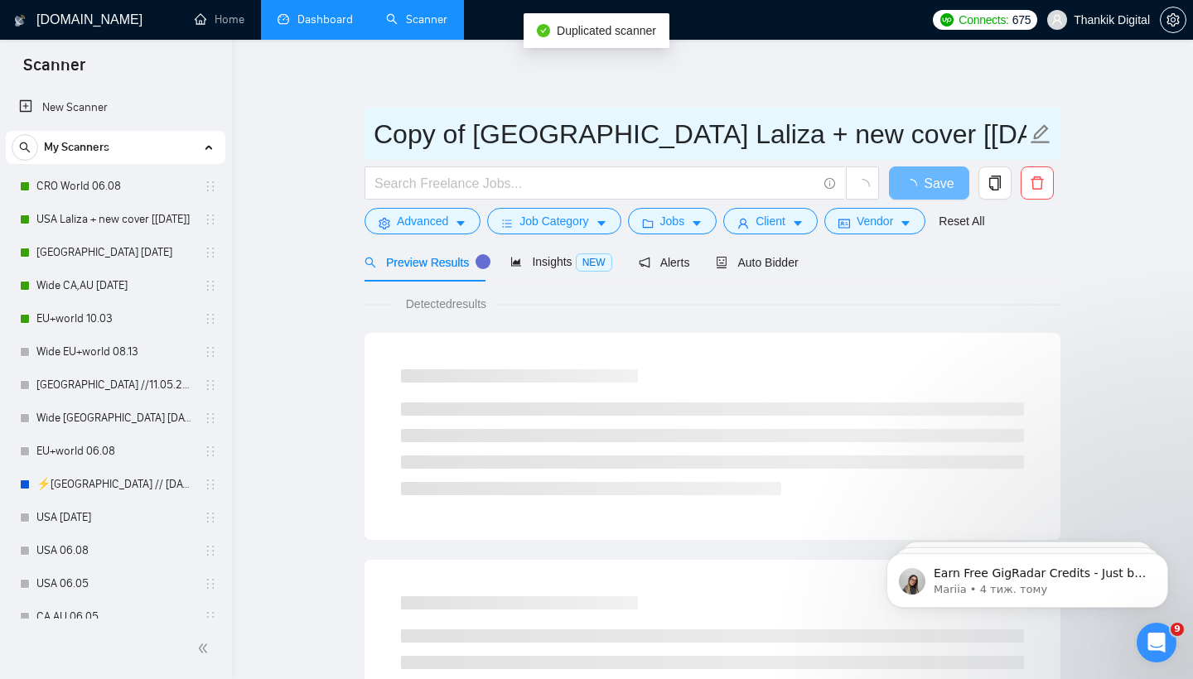
click at [927, 136] on input "Copy of [GEOGRAPHIC_DATA] Laliza + new cover [[DATE]]" at bounding box center [700, 133] width 653 height 41
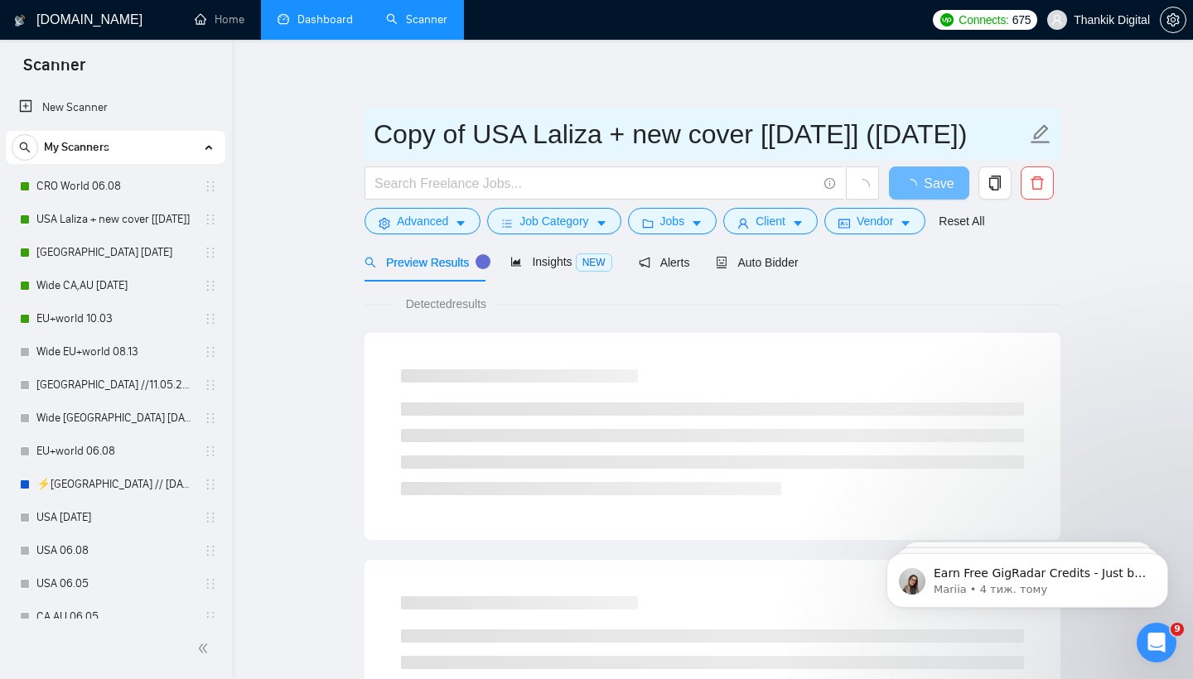
type input "Copy of USA Laliza + new cover [[DATE]] ([DATE])"
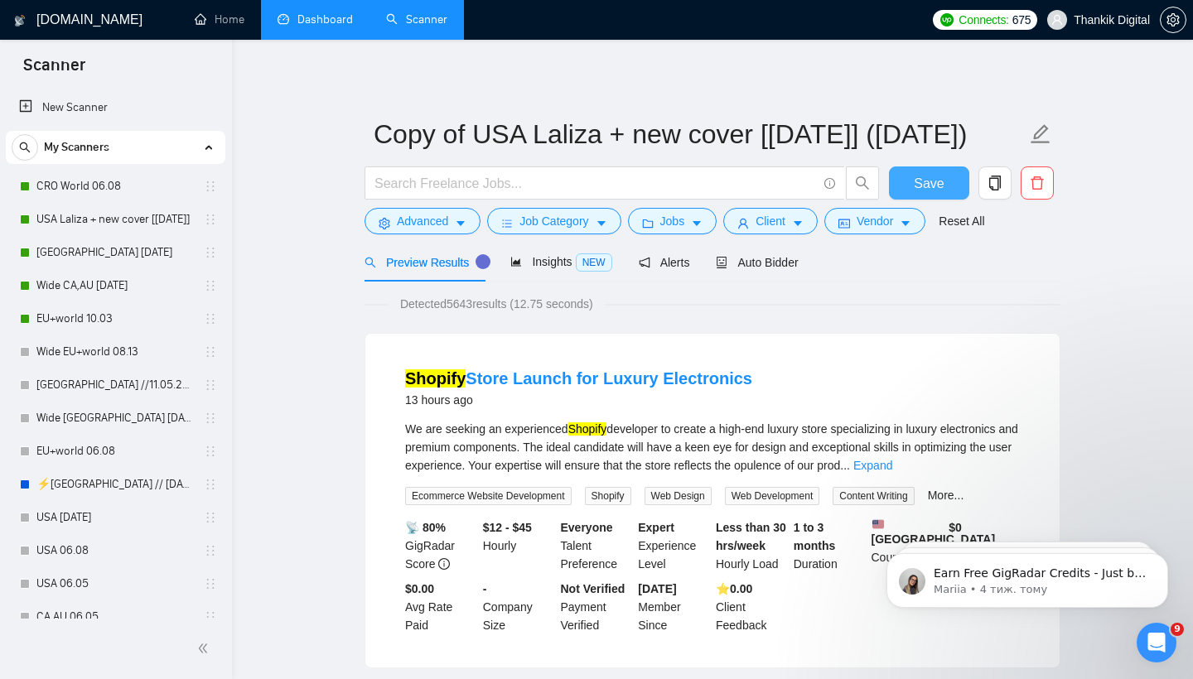
click at [924, 187] on span "Save" at bounding box center [929, 183] width 30 height 21
click at [137, 219] on link "USA Laliza + new cover [[DATE]]" at bounding box center [114, 219] width 157 height 33
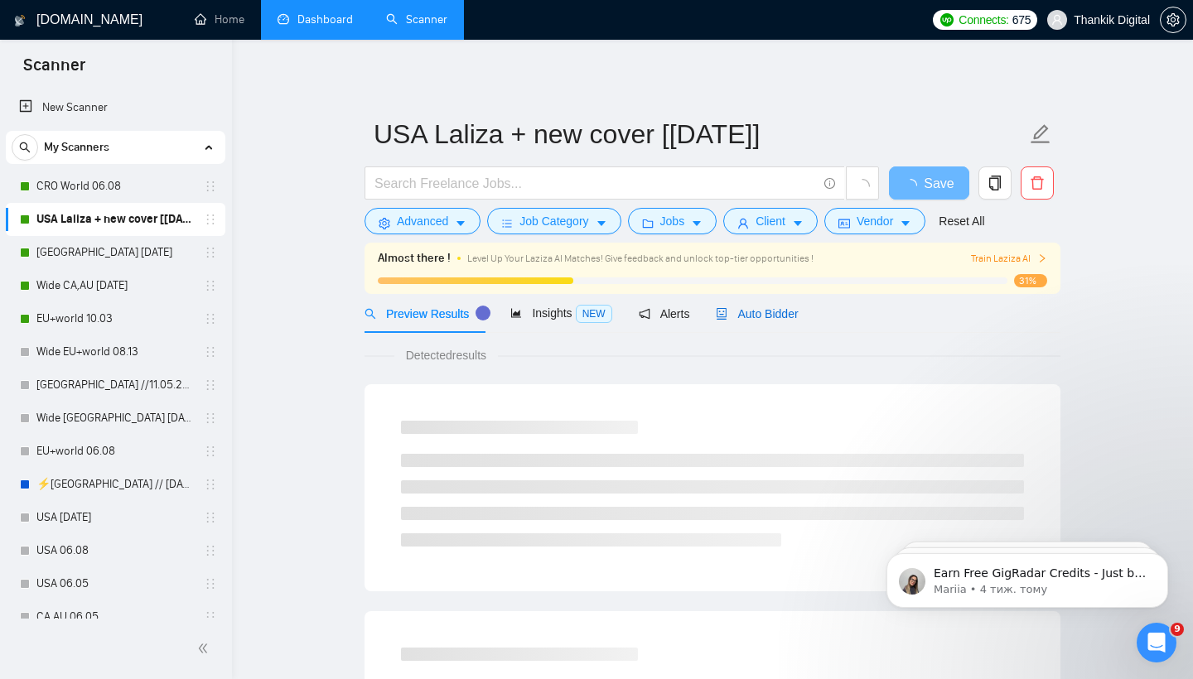
click at [740, 311] on span "Auto Bidder" at bounding box center [757, 313] width 82 height 13
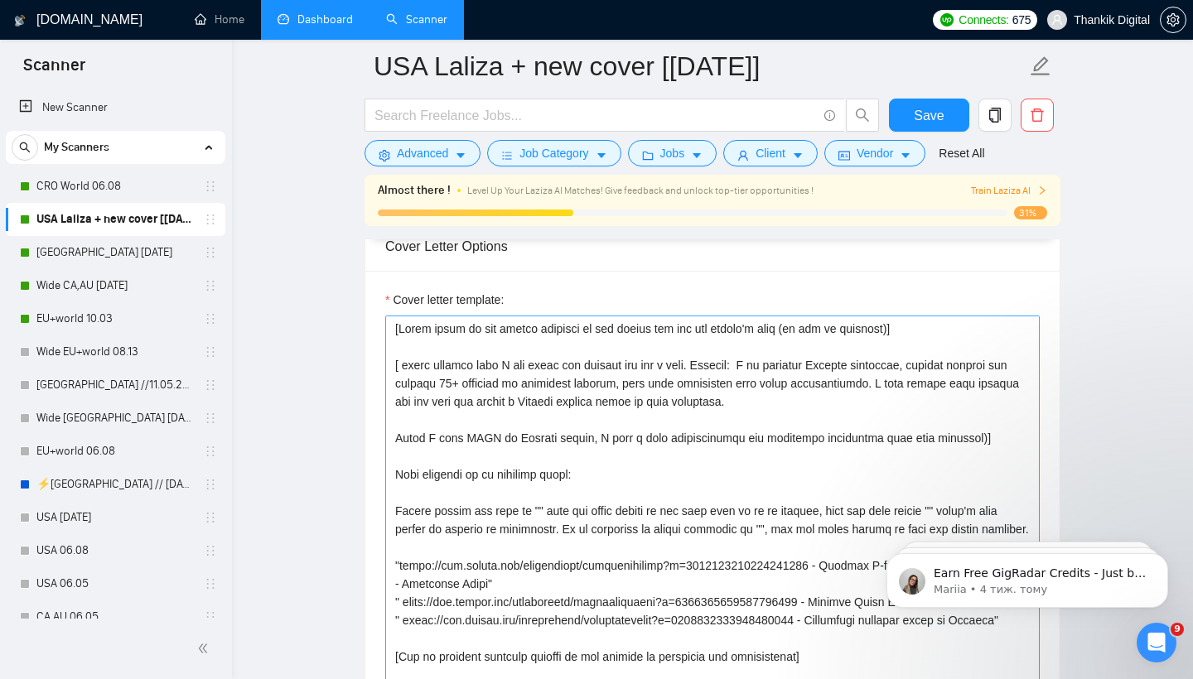
scroll to position [-1, 0]
click at [607, 428] on textarea "Cover letter template:" at bounding box center [712, 502] width 654 height 373
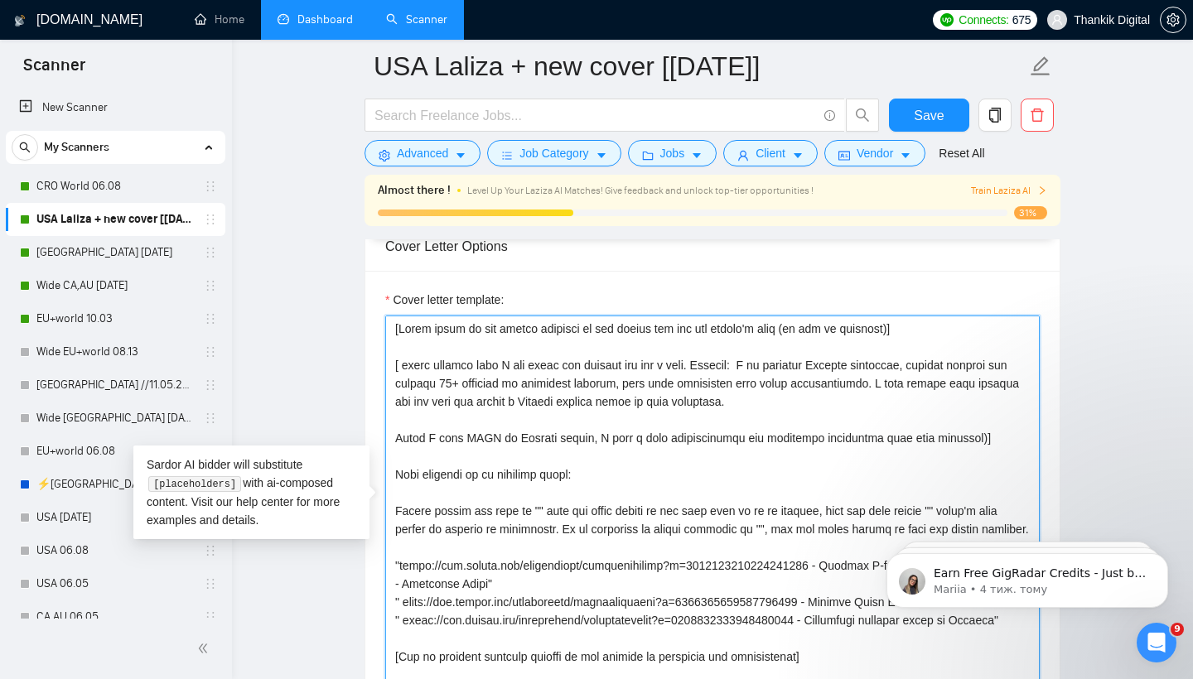
scroll to position [0, 0]
click at [562, 378] on textarea "Cover letter template:" at bounding box center [712, 502] width 654 height 373
paste textarea "l 👋Ip dol sit ame consec'a elit (se doe te incididu)] [ utlab etdolor magn A en…"
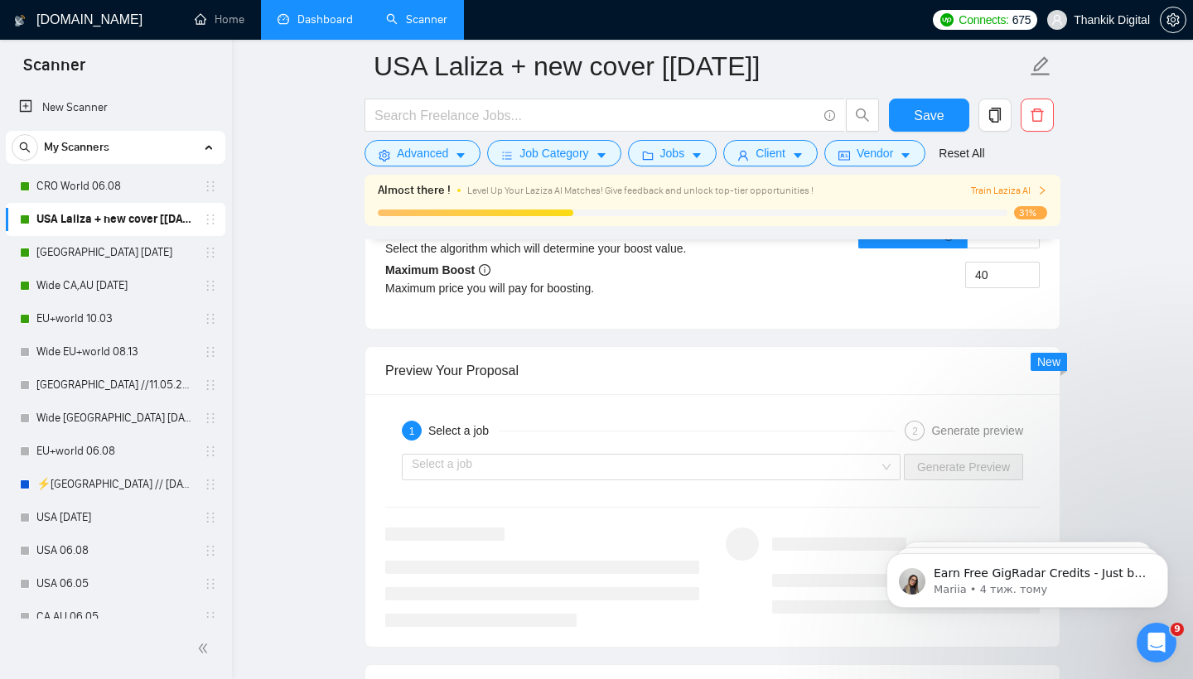
scroll to position [3260, 0]
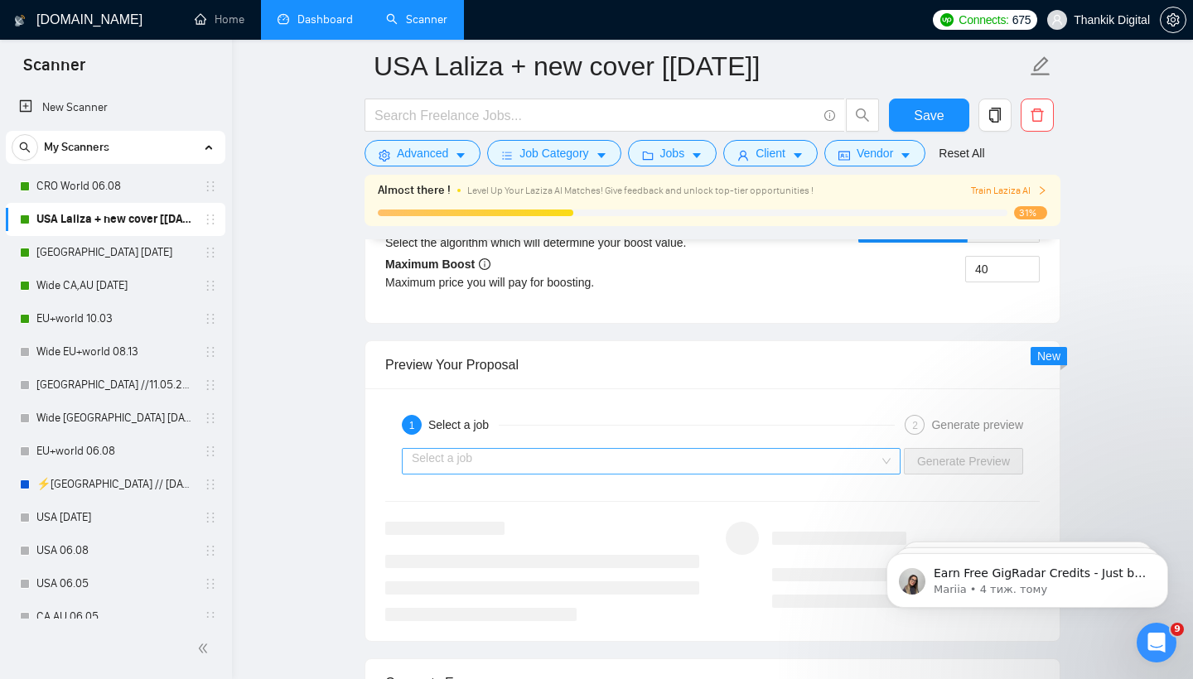
click at [814, 465] on input "search" at bounding box center [645, 461] width 467 height 25
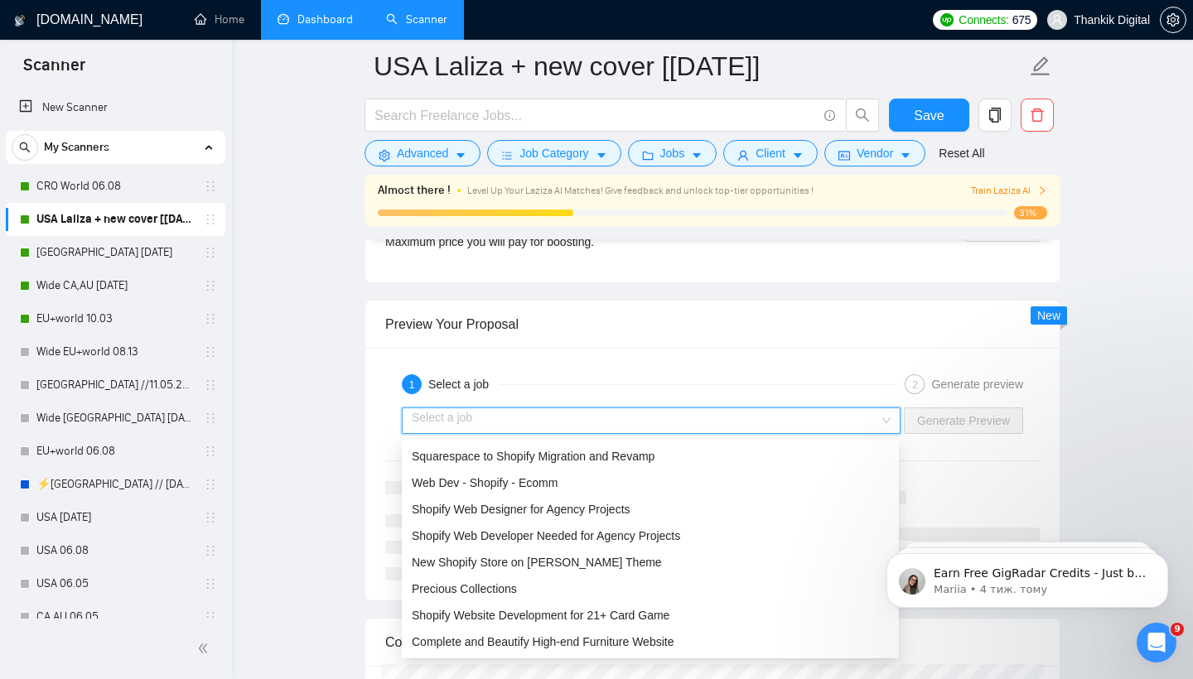
scroll to position [3301, 0]
click at [628, 529] on span "Shopify Web Developer Needed for Agency Projects" at bounding box center [546, 534] width 268 height 13
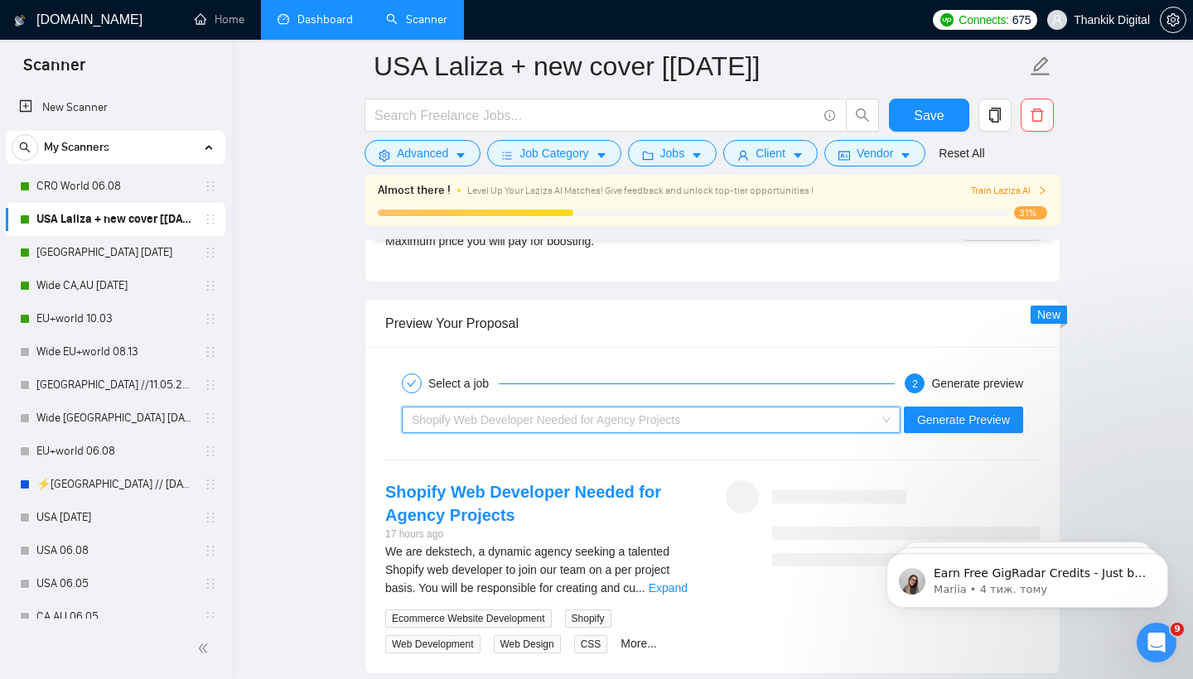
click at [822, 417] on div "Shopify Web Developer Needed for Agency Projects" at bounding box center [644, 419] width 464 height 25
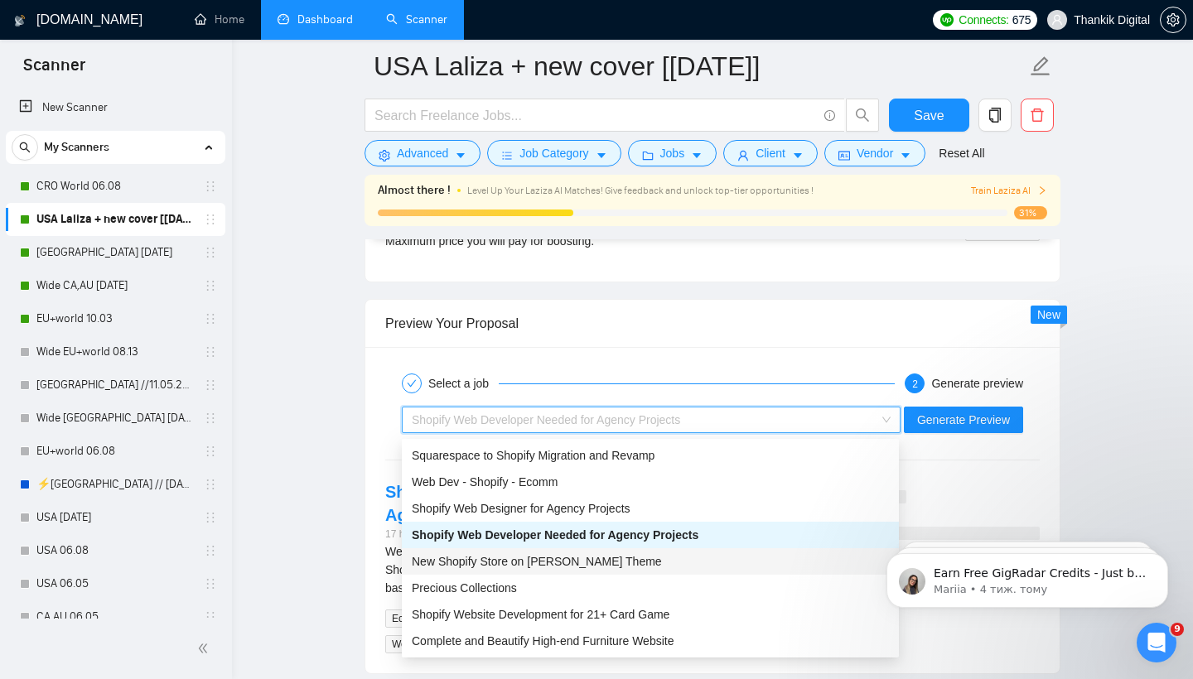
click at [648, 553] on div "New Shopify Store on [PERSON_NAME] Theme" at bounding box center [650, 561] width 477 height 18
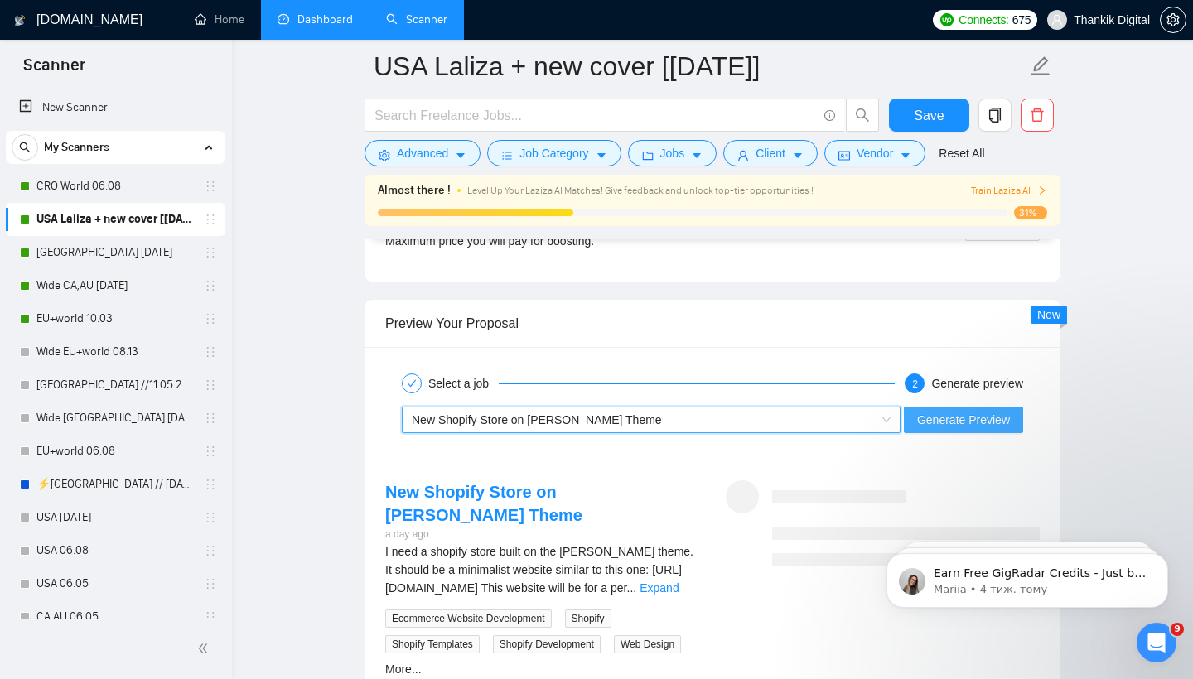
click at [939, 433] on button "Generate Preview" at bounding box center [963, 420] width 119 height 27
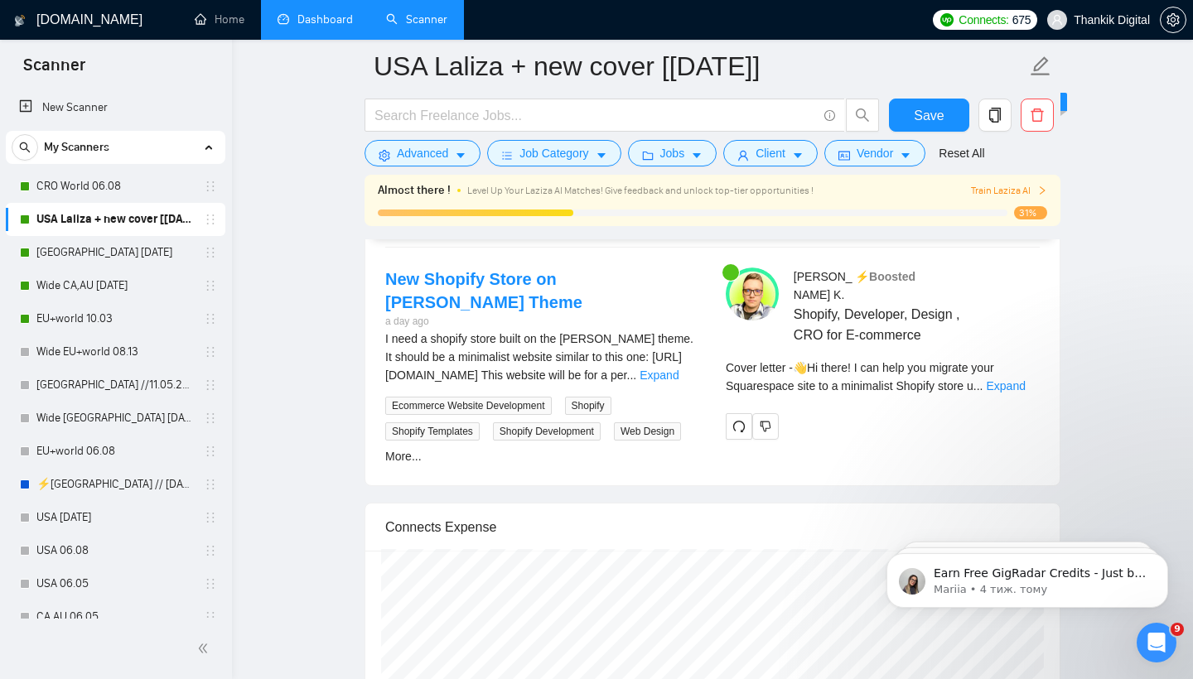
scroll to position [3515, 0]
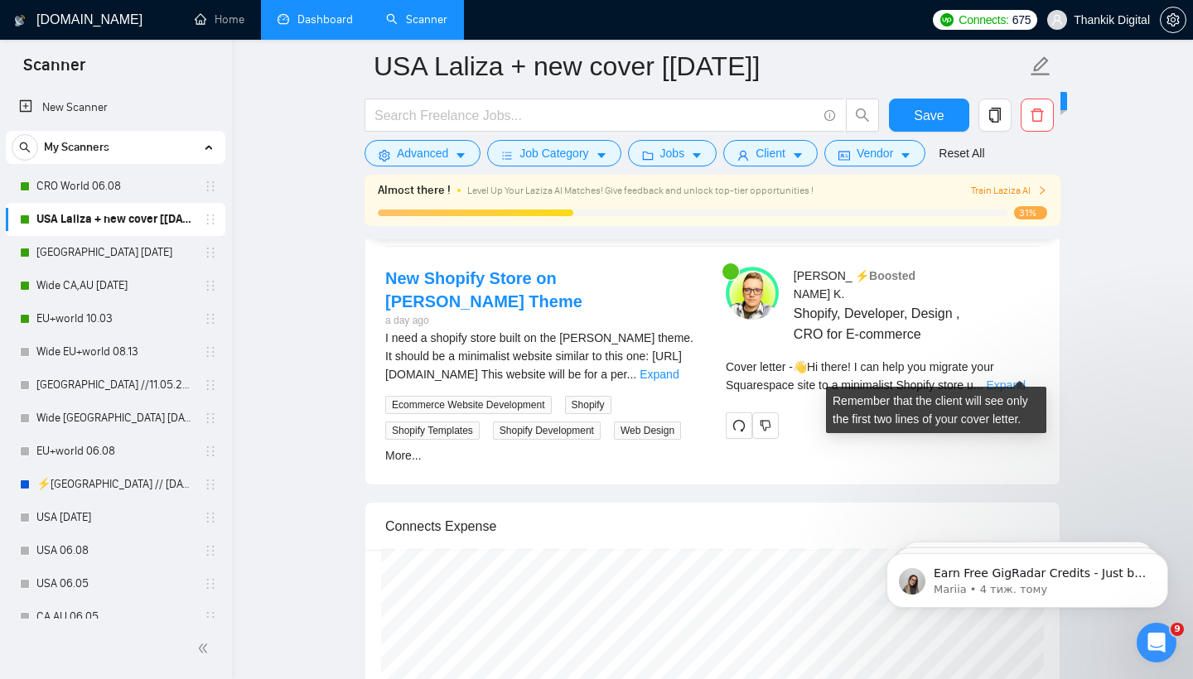
click at [999, 378] on link "Expand" at bounding box center [1005, 384] width 39 height 13
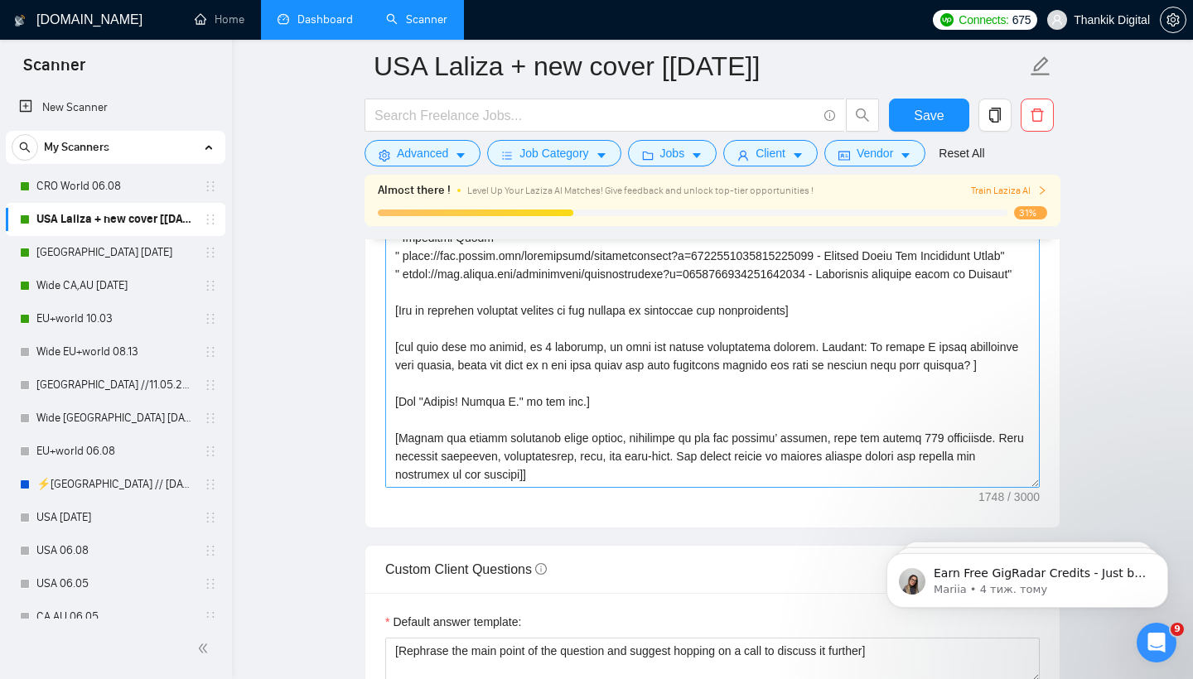
scroll to position [2160, 0]
click at [674, 475] on textarea "Cover letter template:" at bounding box center [712, 299] width 654 height 373
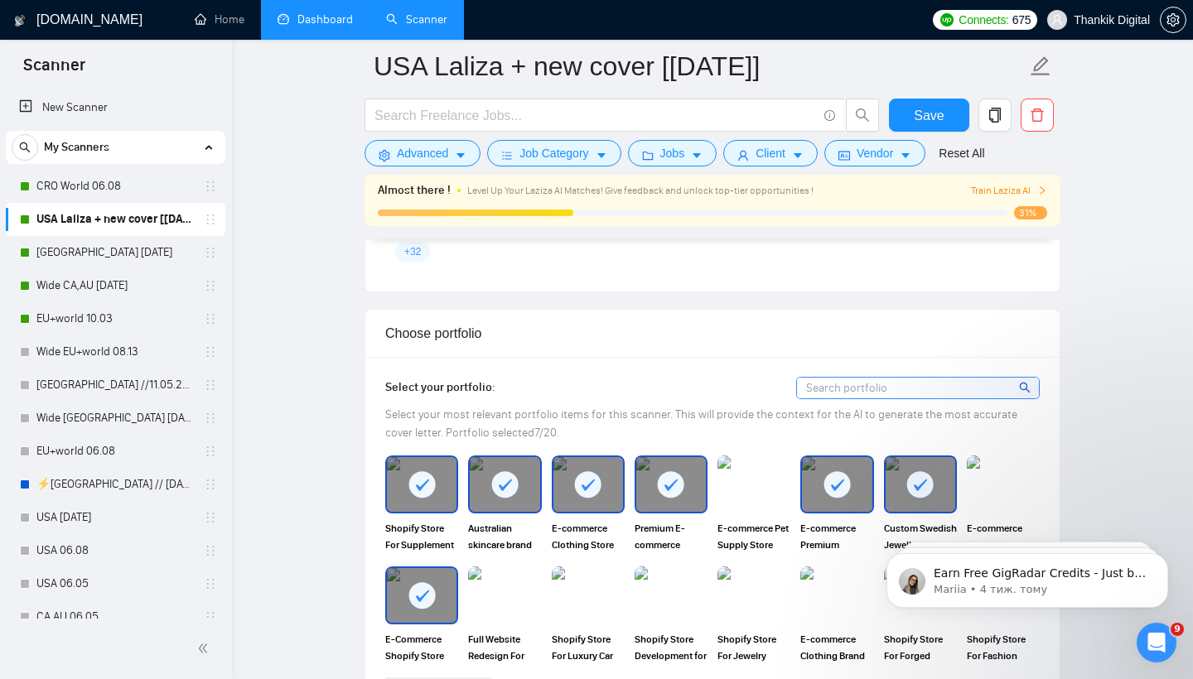
scroll to position [1420, 0]
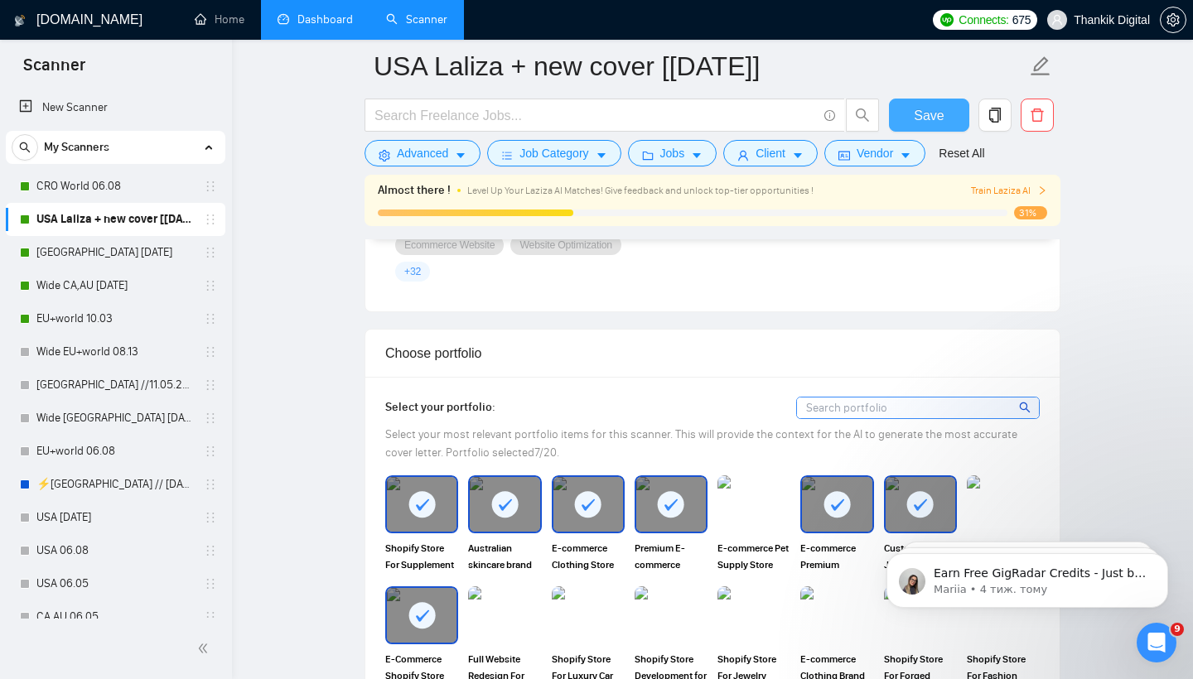
type textarea "[Lorem i 👋Do sit ame con adipis'e sedd (ei tem in utlabore)] [ etdol magnaal en…"
click at [932, 110] on span "Save" at bounding box center [929, 115] width 30 height 21
click at [909, 120] on button "Save" at bounding box center [929, 115] width 80 height 33
